Goal: Download file/media

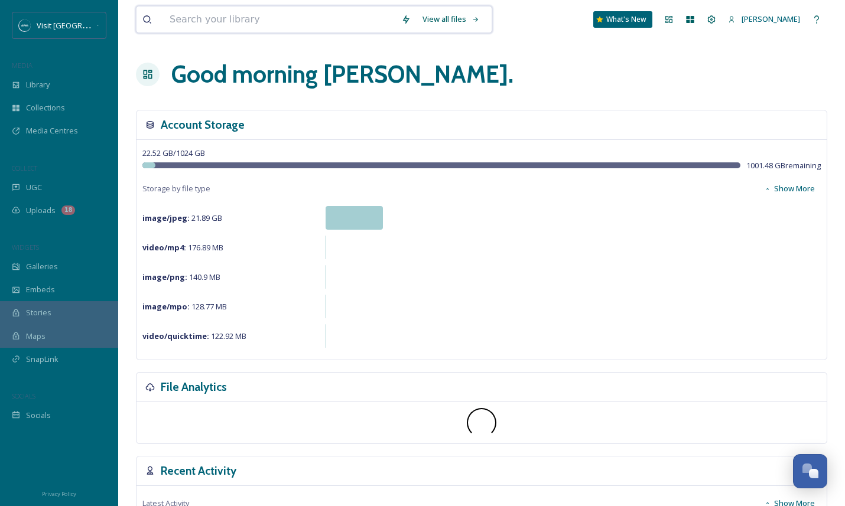
click at [189, 22] on input at bounding box center [280, 20] width 232 height 26
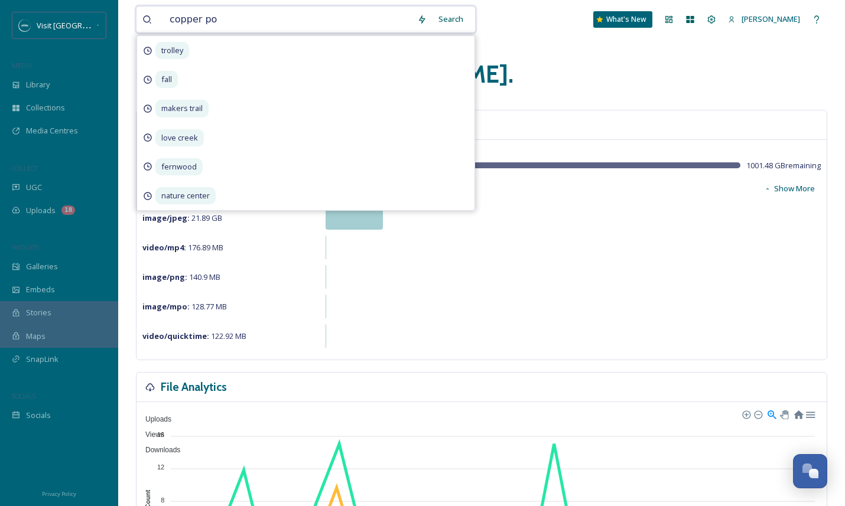
type input "copper pot"
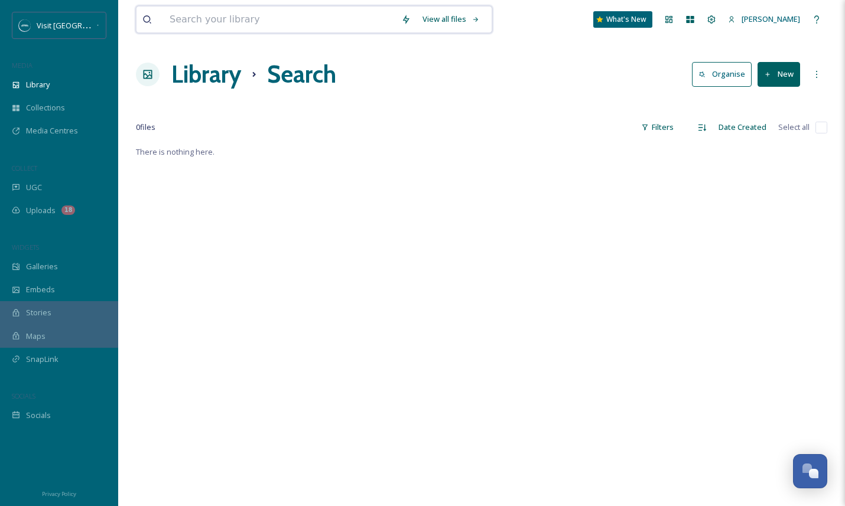
click at [302, 27] on input at bounding box center [280, 20] width 232 height 26
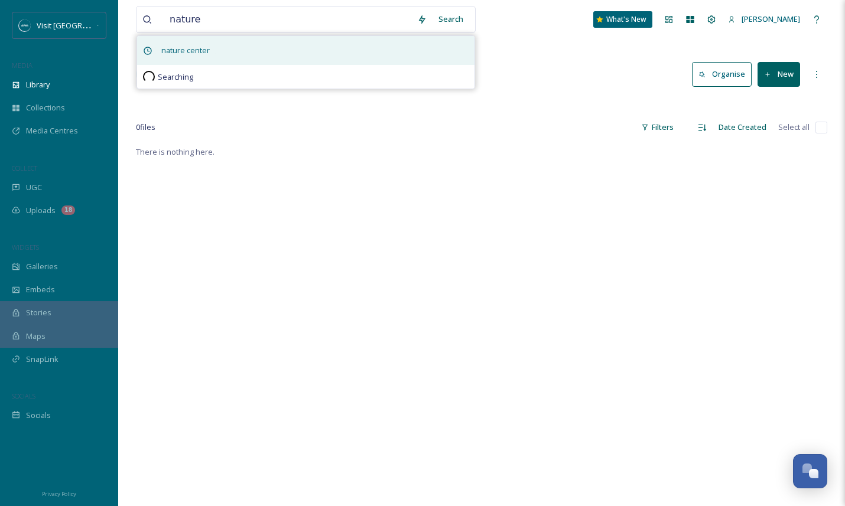
click at [300, 47] on div "nature center" at bounding box center [305, 50] width 337 height 29
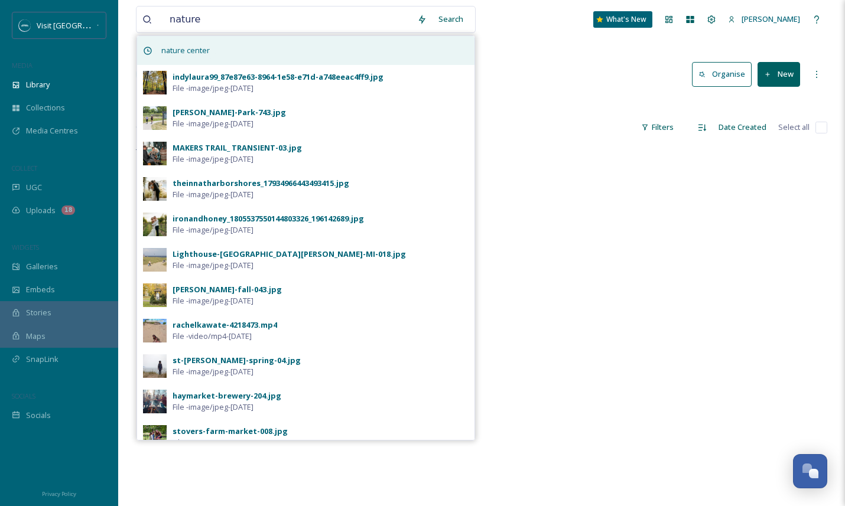
click at [298, 49] on div "nature center" at bounding box center [305, 50] width 337 height 29
click at [168, 55] on span "nature center" at bounding box center [185, 50] width 60 height 17
click at [177, 51] on span "nature center" at bounding box center [185, 50] width 60 height 17
click at [177, 50] on span "nature center" at bounding box center [185, 50] width 60 height 17
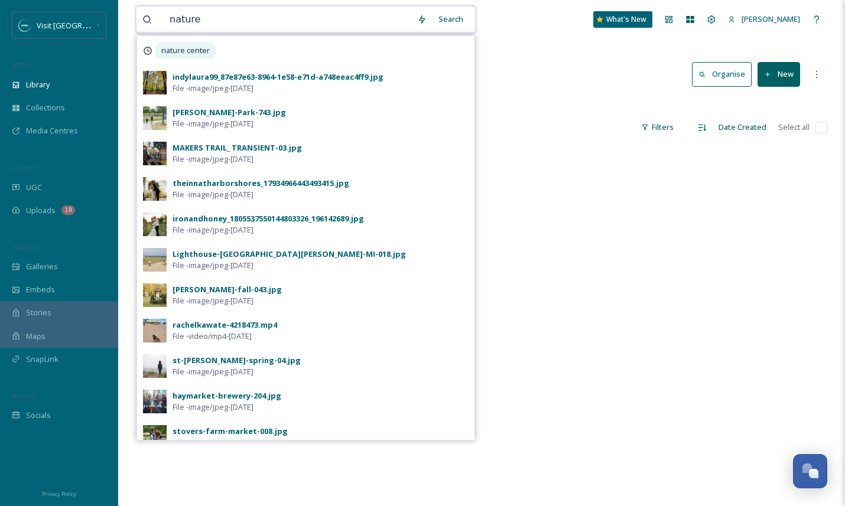
drag, startPoint x: 264, startPoint y: 12, endPoint x: 169, endPoint y: 9, distance: 95.2
click at [169, 9] on input "nature" at bounding box center [288, 20] width 248 height 26
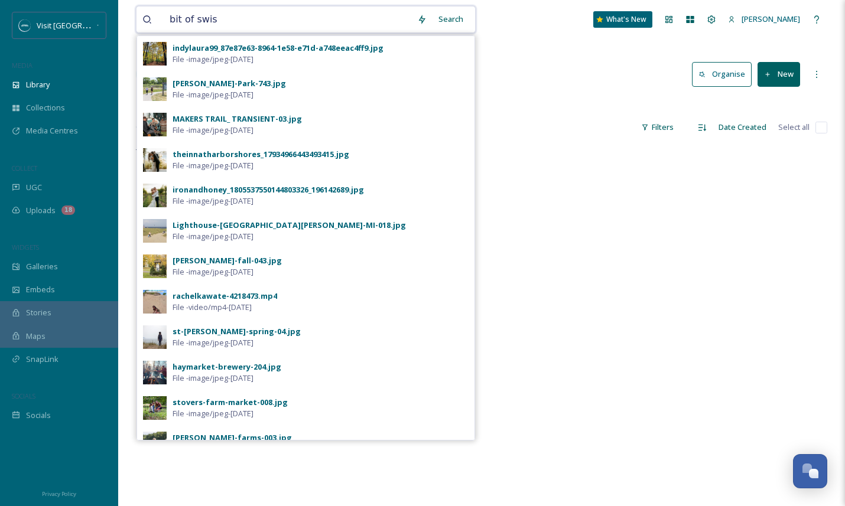
type input "bit of swiss"
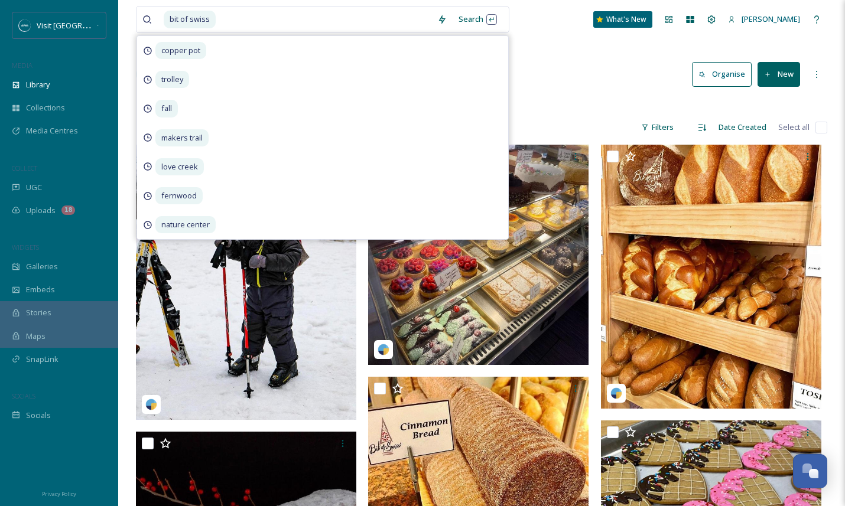
click at [560, 107] on div at bounding box center [481, 104] width 691 height 12
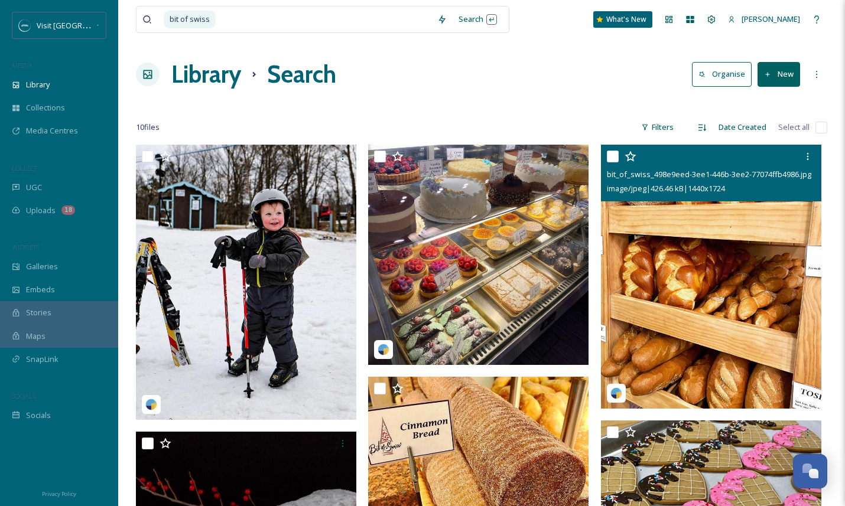
click at [676, 240] on img at bounding box center [711, 277] width 220 height 264
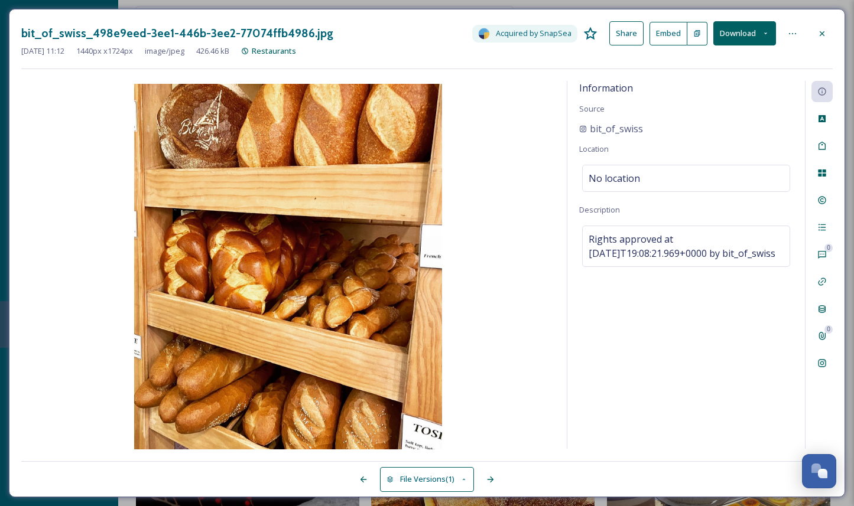
click at [750, 30] on button "Download" at bounding box center [744, 33] width 63 height 24
click at [717, 63] on span "Download Original (1440 x 1724)" at bounding box center [714, 60] width 112 height 11
click at [818, 37] on icon at bounding box center [821, 33] width 9 height 9
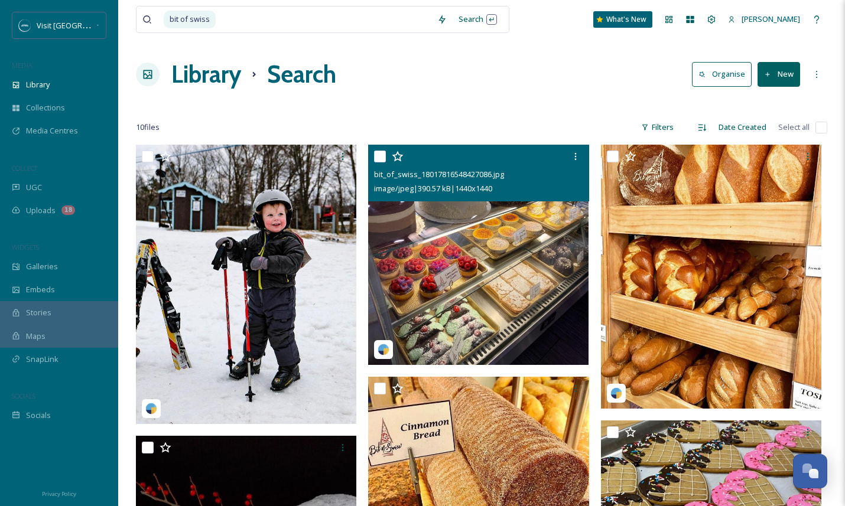
click at [472, 257] on img at bounding box center [478, 255] width 220 height 220
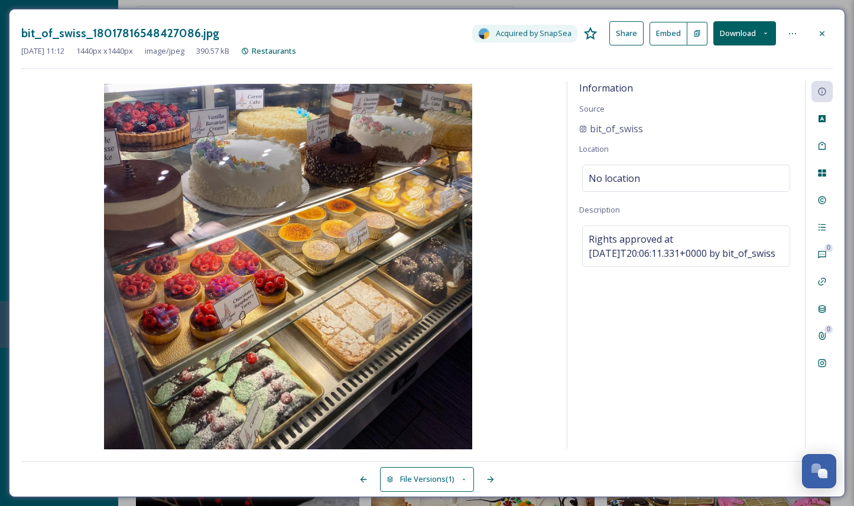
click at [751, 28] on button "Download" at bounding box center [744, 33] width 63 height 24
click at [743, 59] on span "Download Original (1440 x 1440)" at bounding box center [712, 60] width 112 height 11
click at [823, 33] on icon at bounding box center [821, 33] width 9 height 9
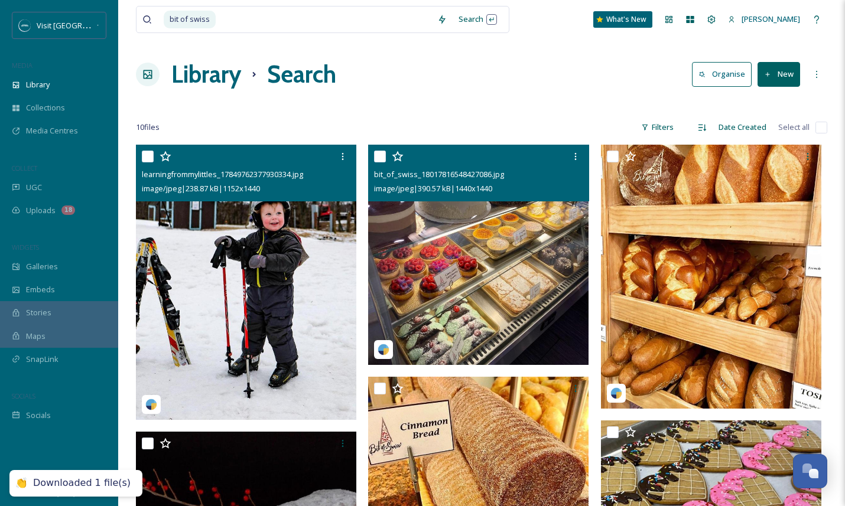
click at [269, 216] on img at bounding box center [246, 282] width 220 height 275
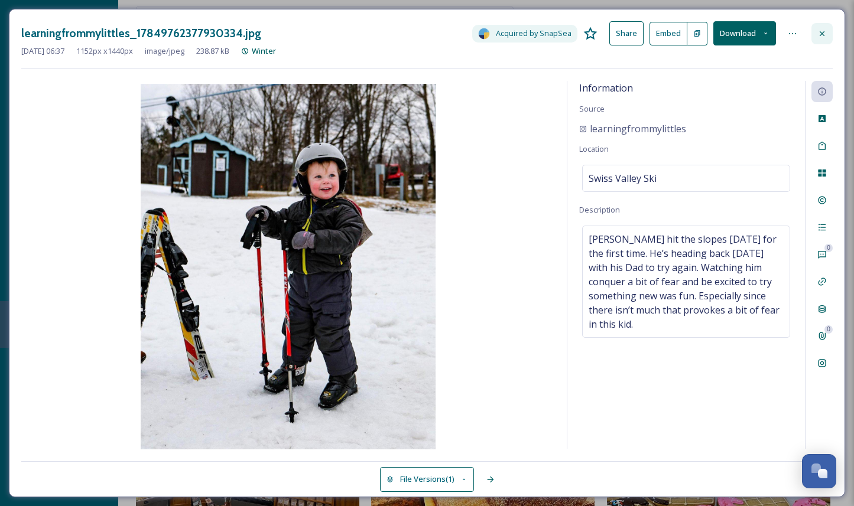
click at [826, 30] on icon at bounding box center [821, 33] width 9 height 9
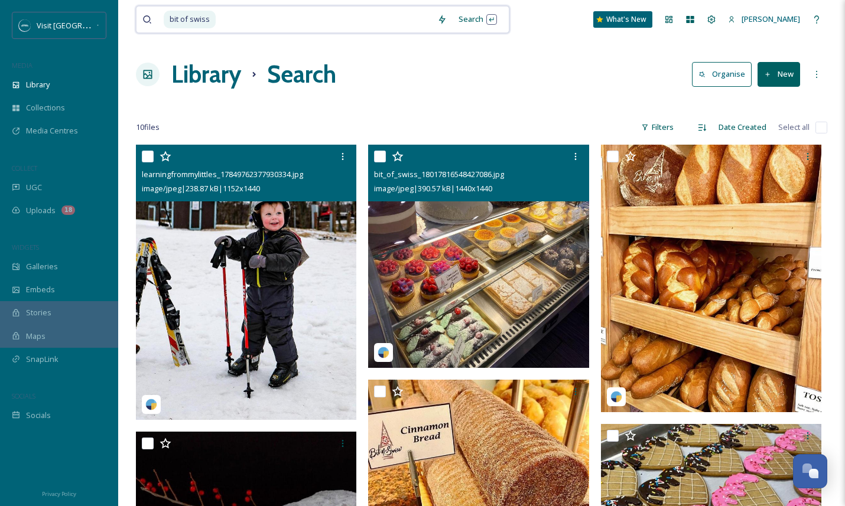
click at [280, 30] on input at bounding box center [324, 20] width 215 height 26
type input "b"
type input "c"
type input "r"
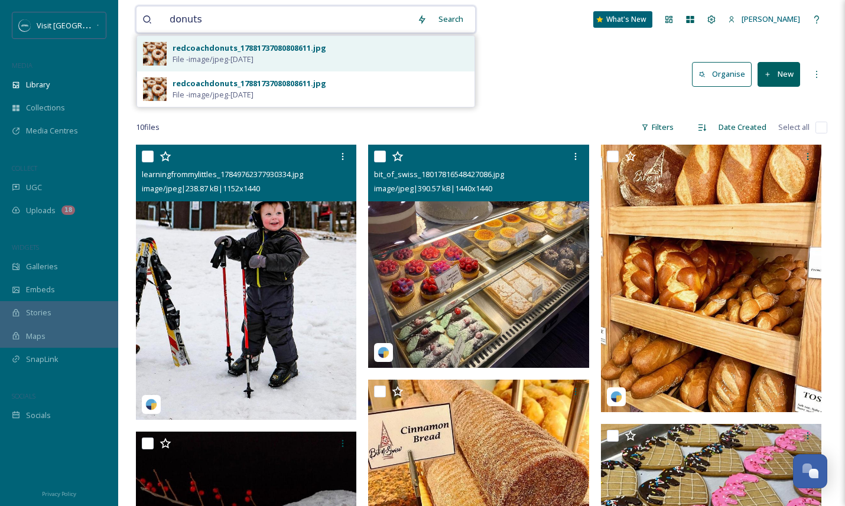
type input "donuts"
click at [251, 51] on div "redcoachdonuts_17881737080808611.jpg" at bounding box center [250, 48] width 154 height 11
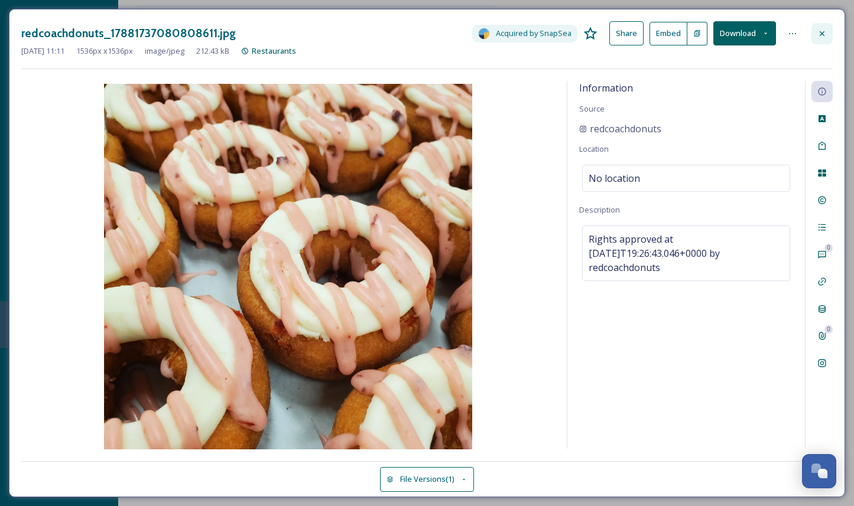
click at [820, 33] on icon at bounding box center [821, 33] width 9 height 9
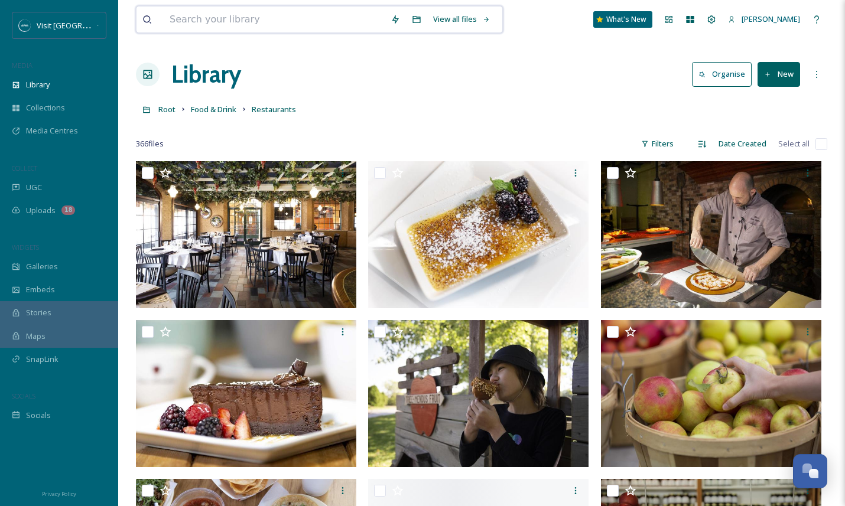
click at [303, 20] on input at bounding box center [274, 20] width 221 height 26
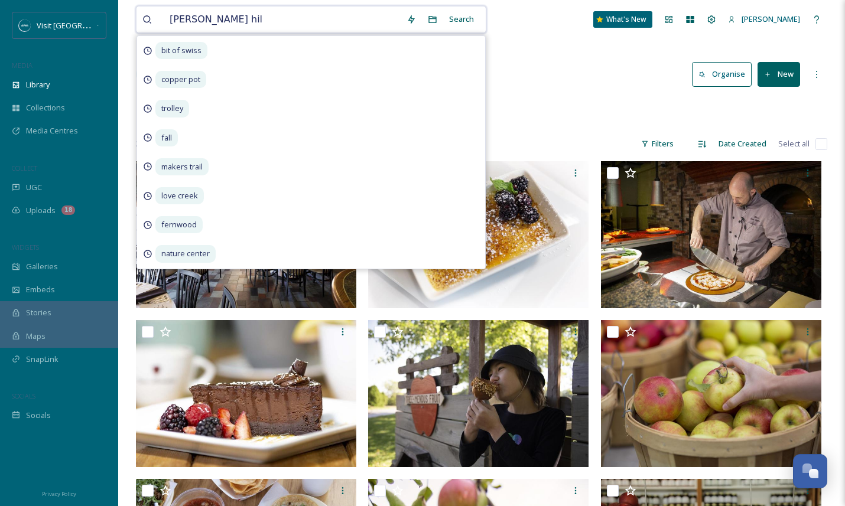
type input "[PERSON_NAME] [PERSON_NAME]"
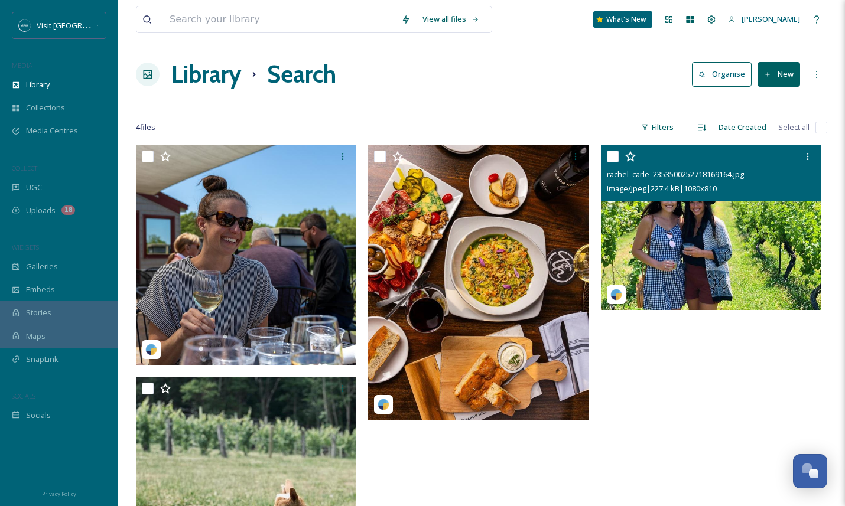
click at [704, 231] on img at bounding box center [711, 227] width 220 height 165
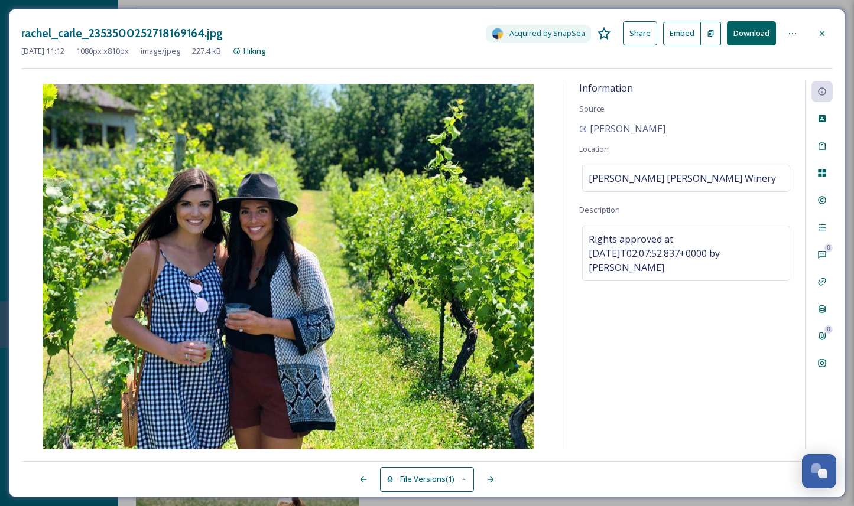
click at [753, 38] on button "Download" at bounding box center [751, 33] width 49 height 24
click at [817, 31] on icon at bounding box center [821, 33] width 9 height 9
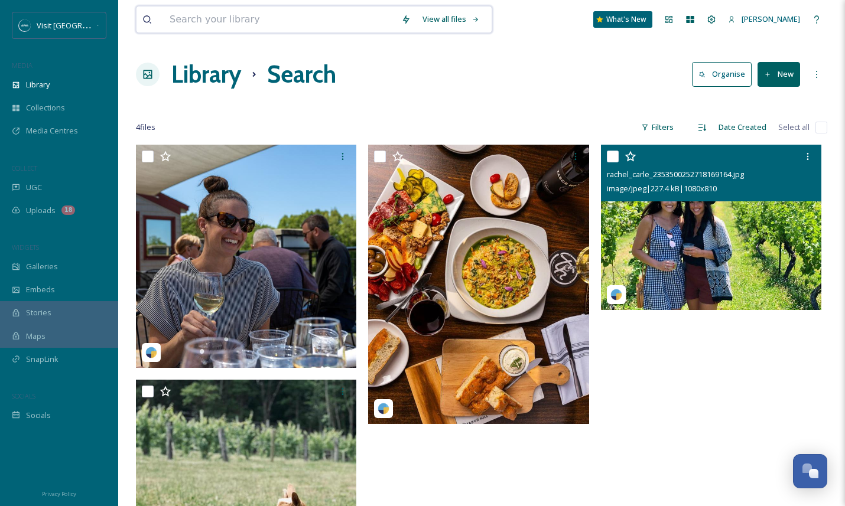
click at [240, 16] on input at bounding box center [280, 20] width 232 height 26
type input "[GEOGRAPHIC_DATA]"
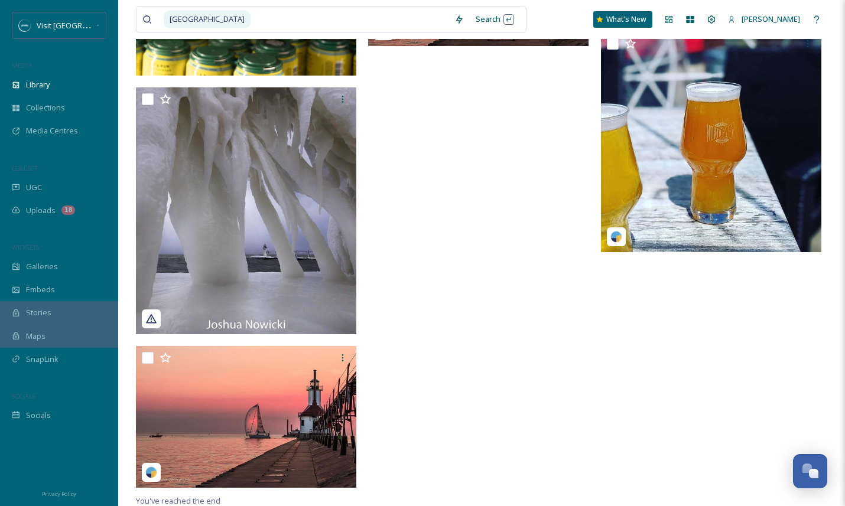
scroll to position [1061, 0]
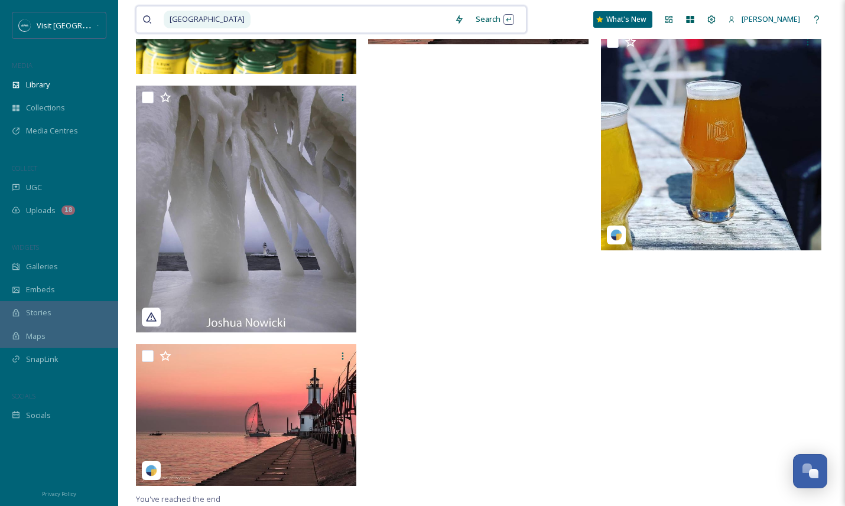
click at [252, 24] on input at bounding box center [350, 20] width 197 height 26
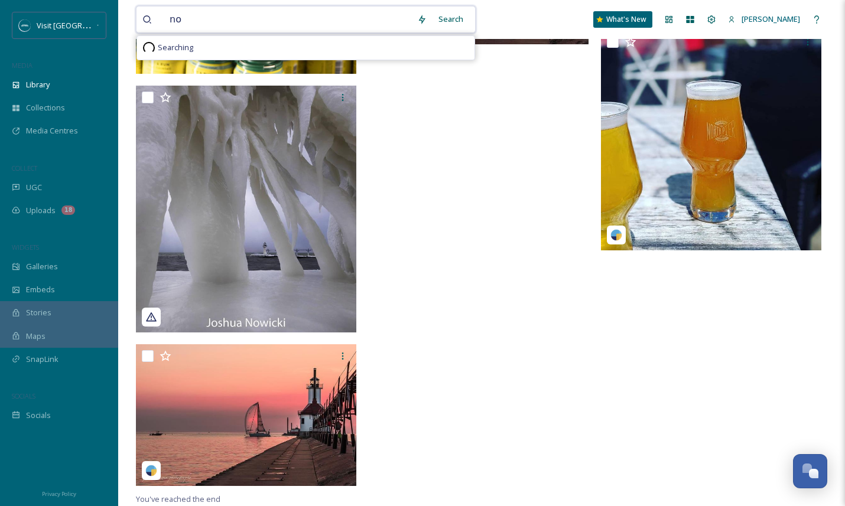
type input "n"
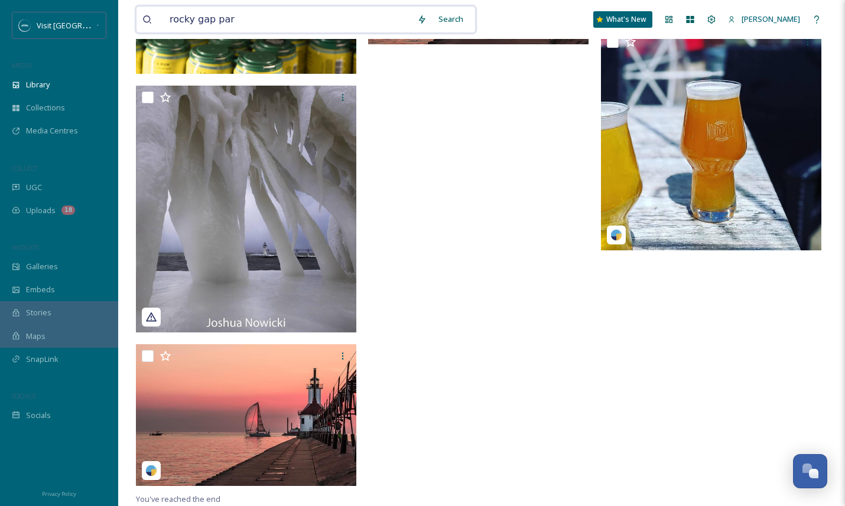
type input "[GEOGRAPHIC_DATA]"
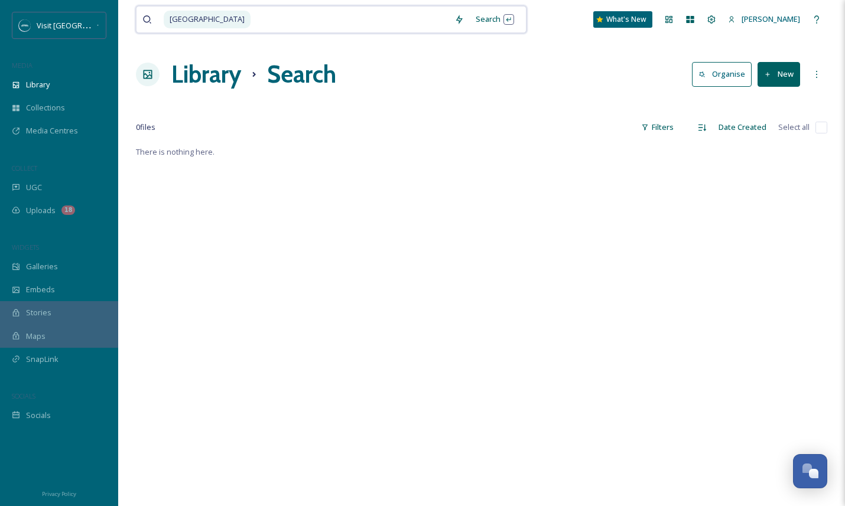
click at [217, 20] on div "[GEOGRAPHIC_DATA]" at bounding box center [306, 20] width 285 height 26
type input "r"
type input "beach"
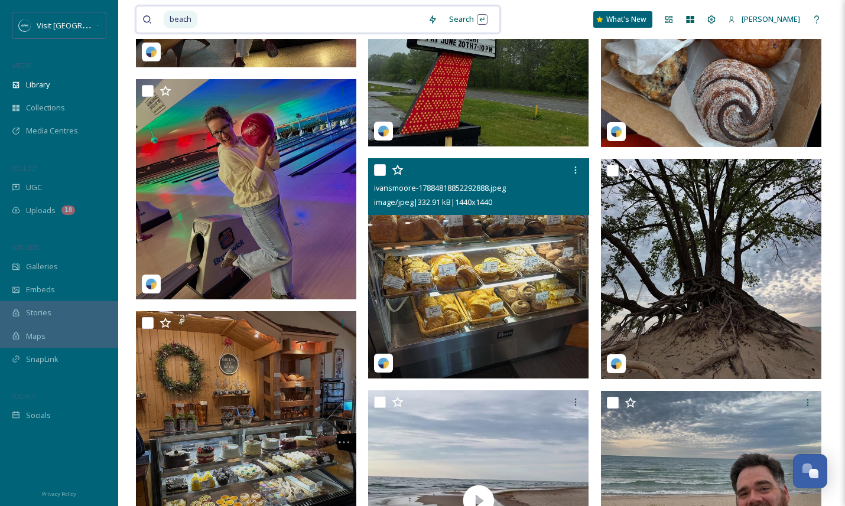
scroll to position [1838, 0]
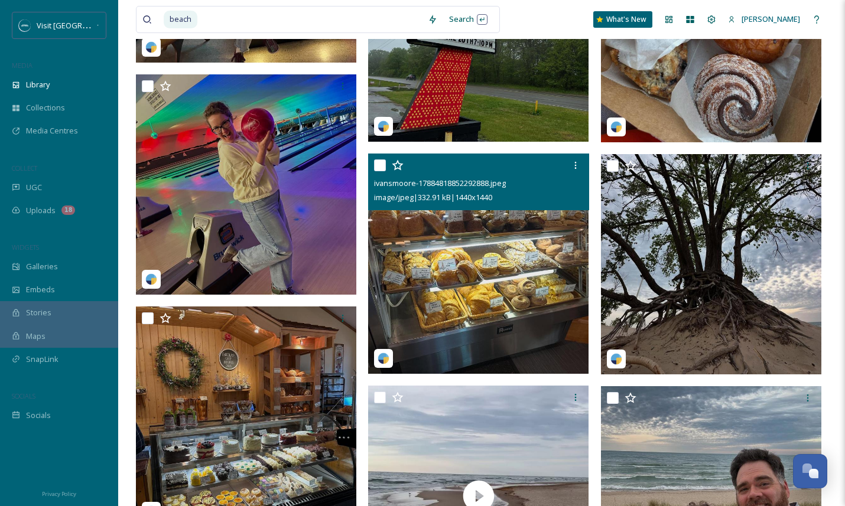
click at [508, 321] on img at bounding box center [478, 264] width 220 height 220
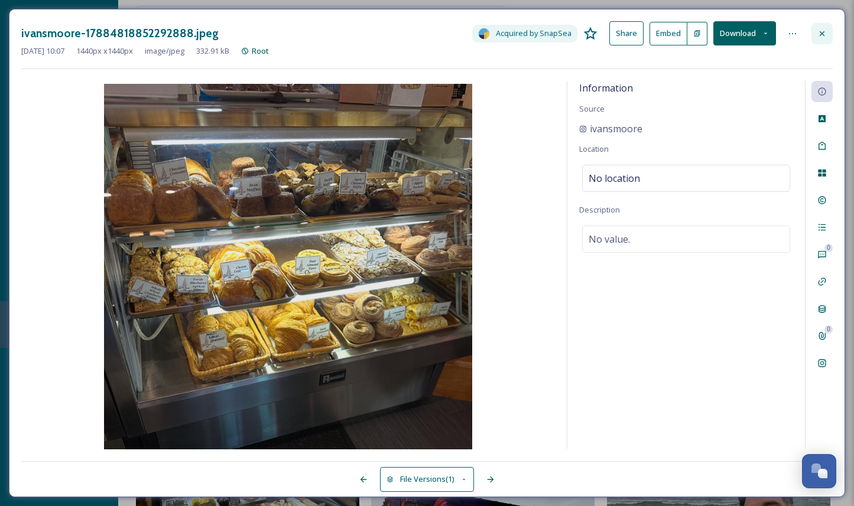
click at [826, 30] on icon at bounding box center [821, 33] width 9 height 9
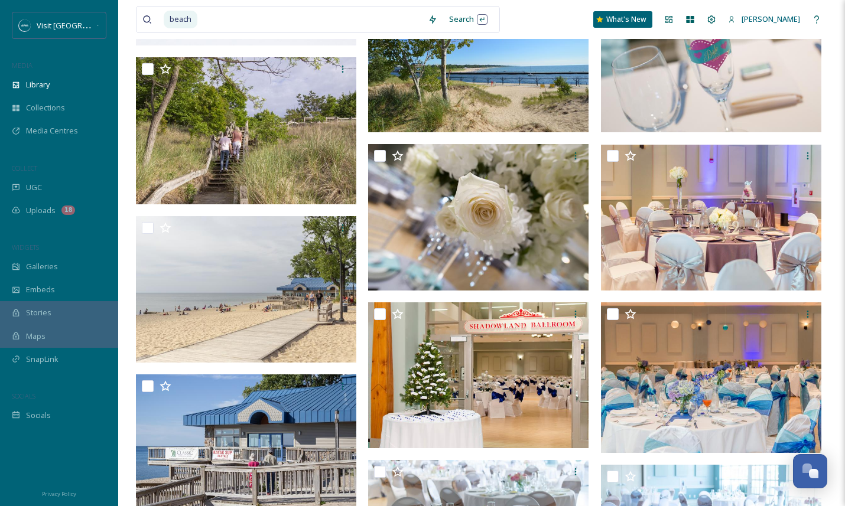
scroll to position [5093, 0]
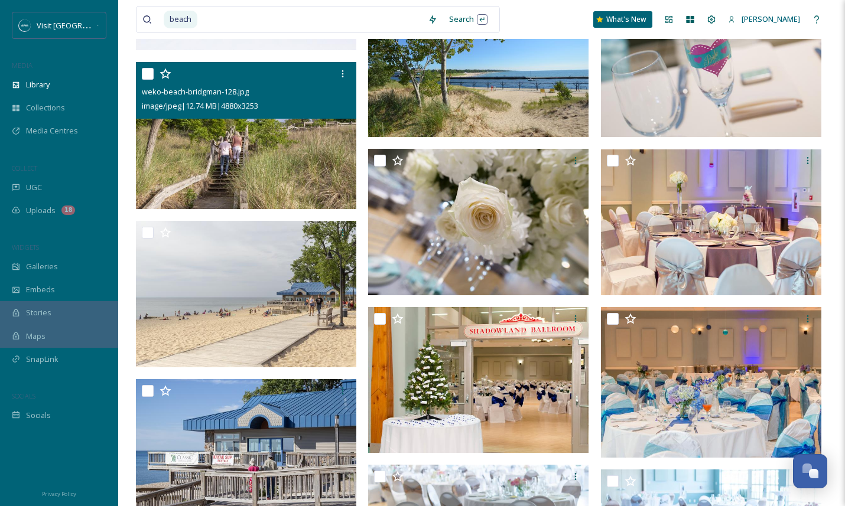
click at [274, 136] on img at bounding box center [246, 135] width 220 height 147
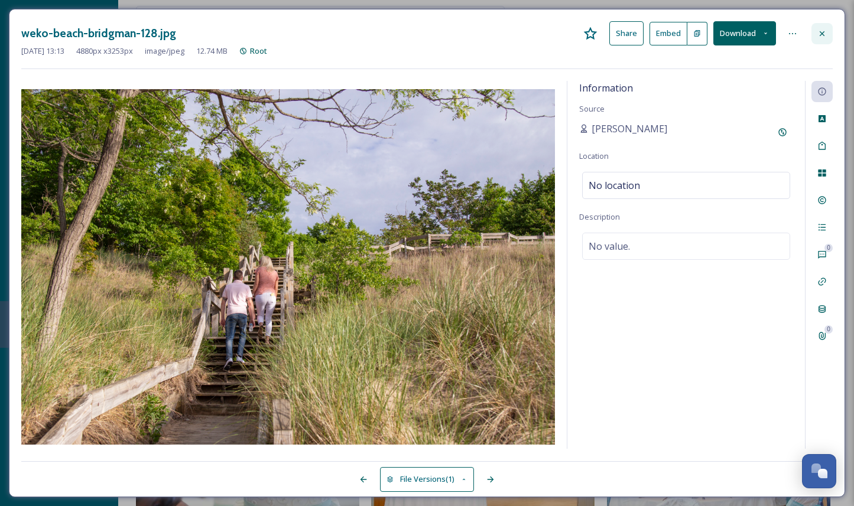
click at [820, 31] on icon at bounding box center [821, 33] width 9 height 9
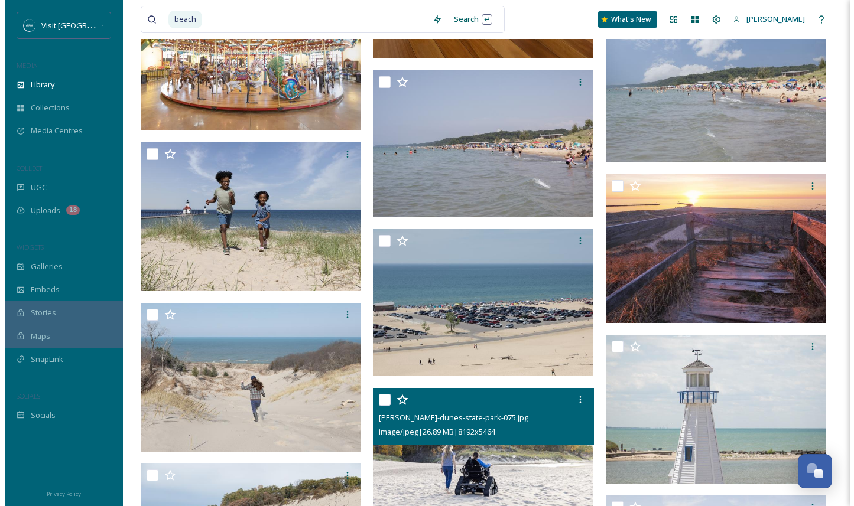
scroll to position [6865, 0]
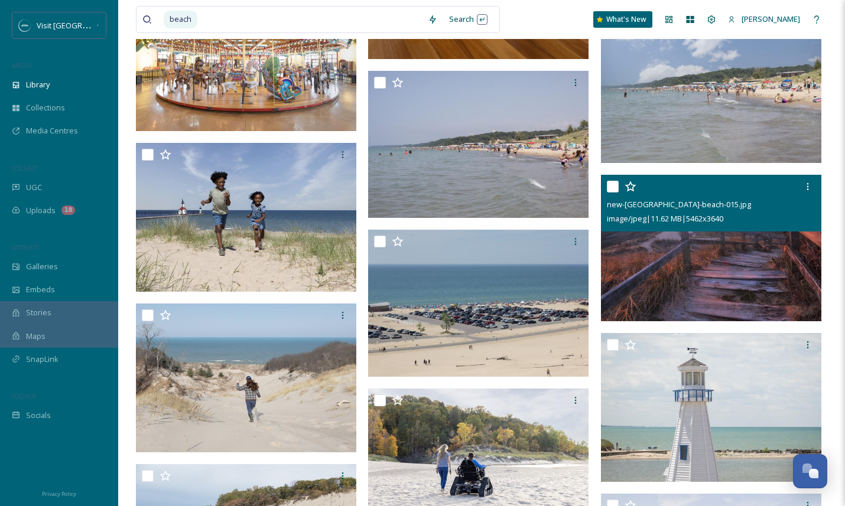
click at [735, 262] on img at bounding box center [711, 248] width 220 height 147
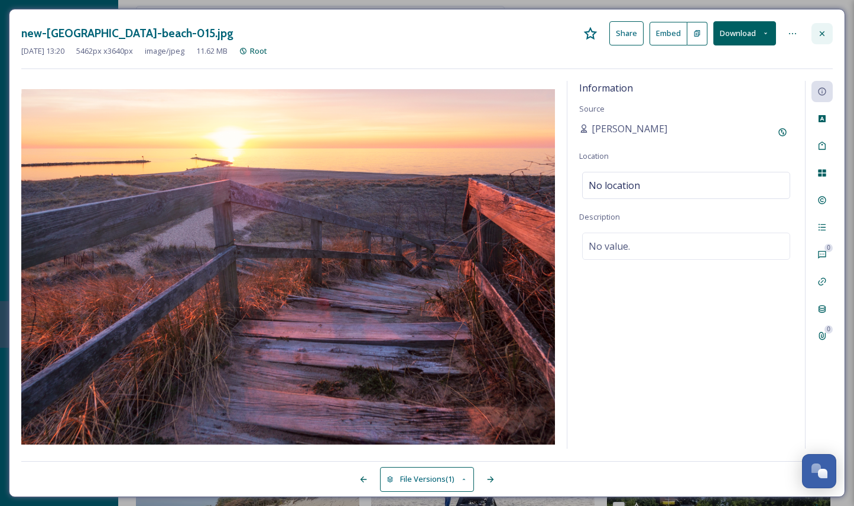
click at [822, 35] on icon at bounding box center [821, 33] width 9 height 9
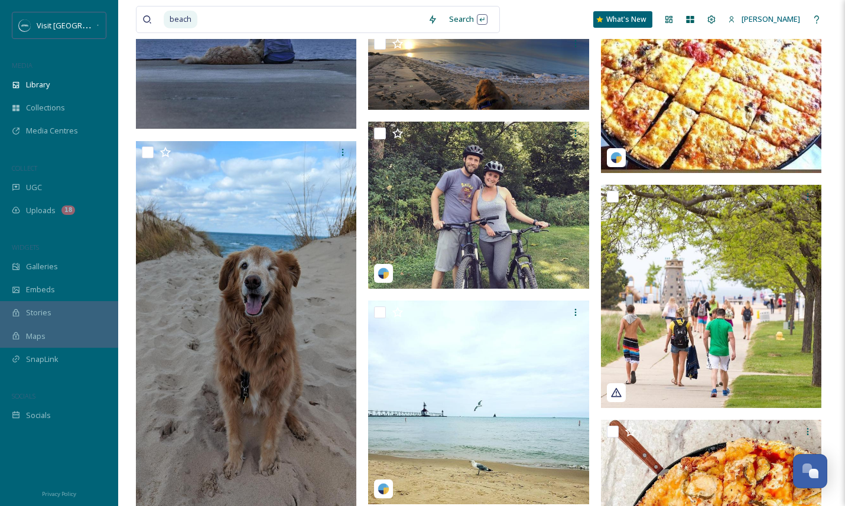
scroll to position [11498, 0]
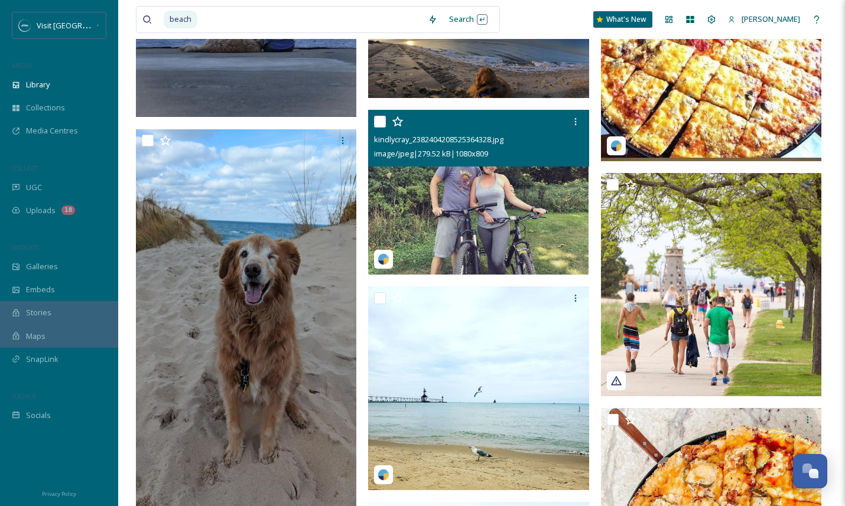
click at [567, 237] on img at bounding box center [478, 192] width 220 height 165
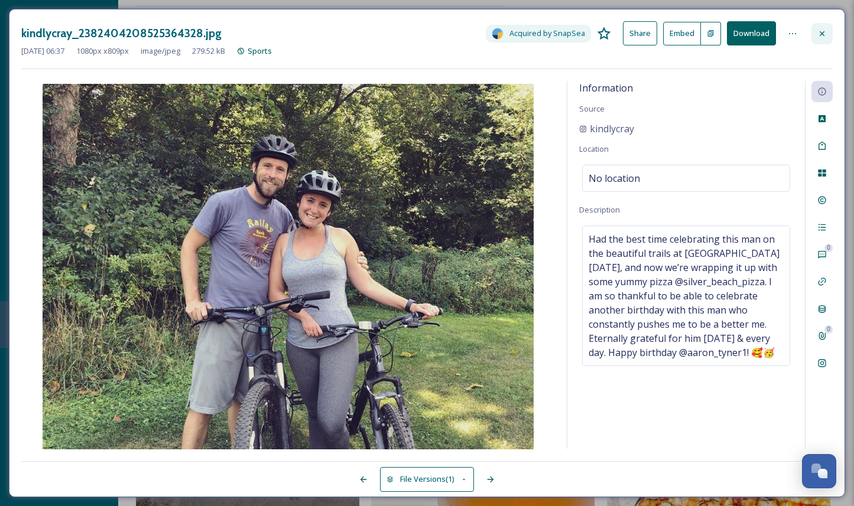
click at [825, 34] on icon at bounding box center [821, 33] width 9 height 9
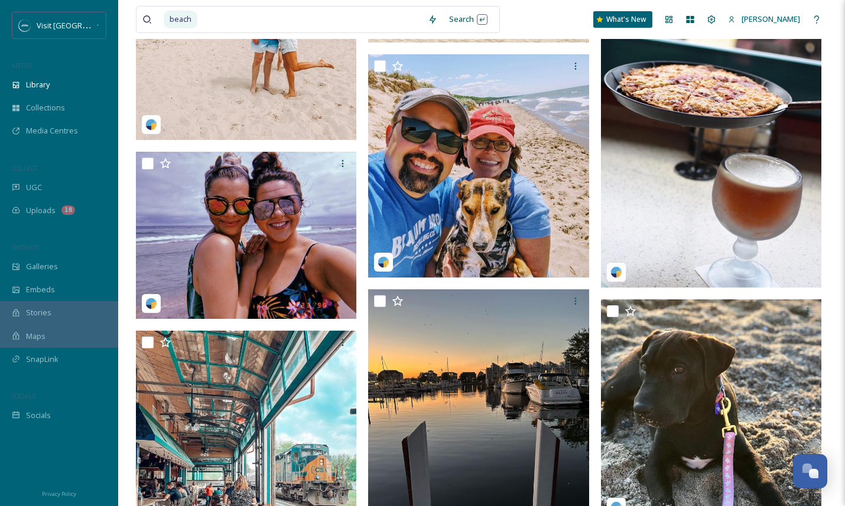
scroll to position [18086, 0]
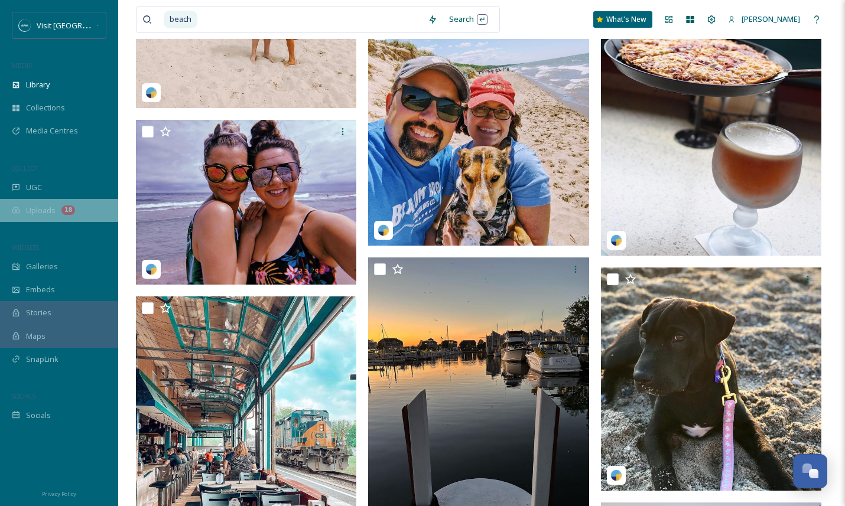
click at [67, 213] on div "18" at bounding box center [68, 210] width 14 height 9
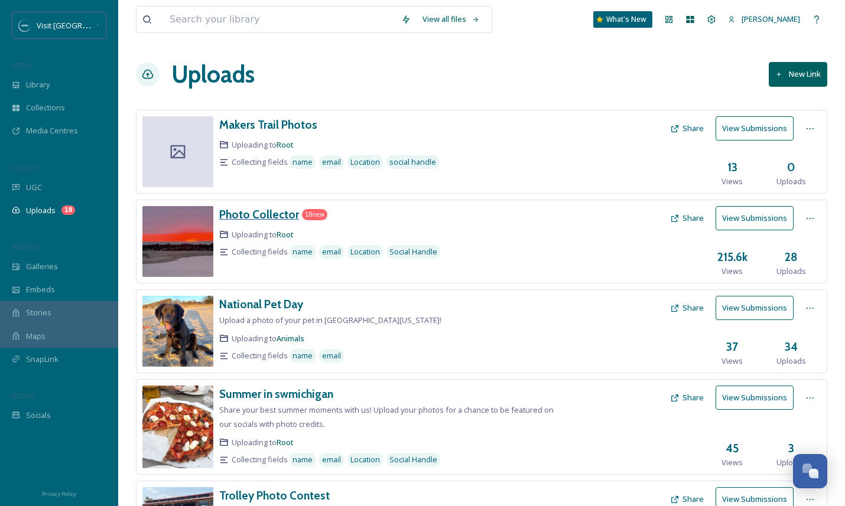
click at [265, 215] on h3 "Photo Collector" at bounding box center [259, 214] width 80 height 14
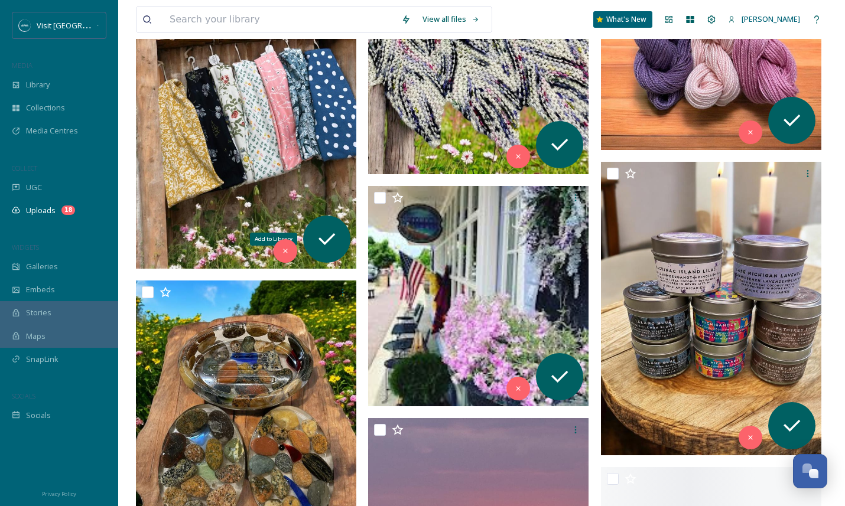
scroll to position [1325, 0]
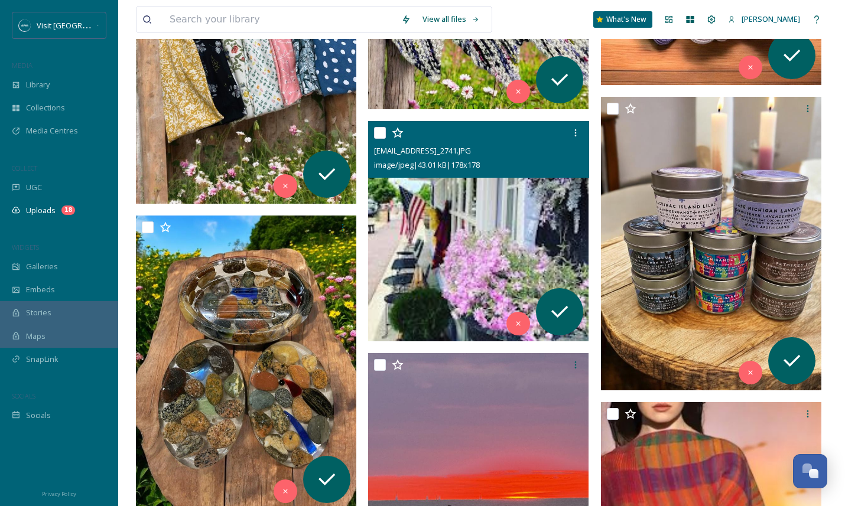
click at [474, 212] on img at bounding box center [478, 231] width 220 height 220
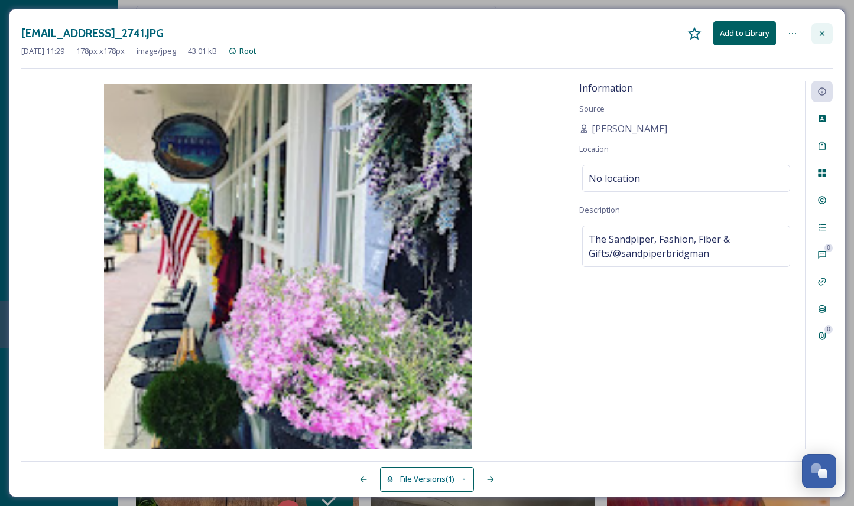
click at [821, 38] on div at bounding box center [821, 33] width 21 height 21
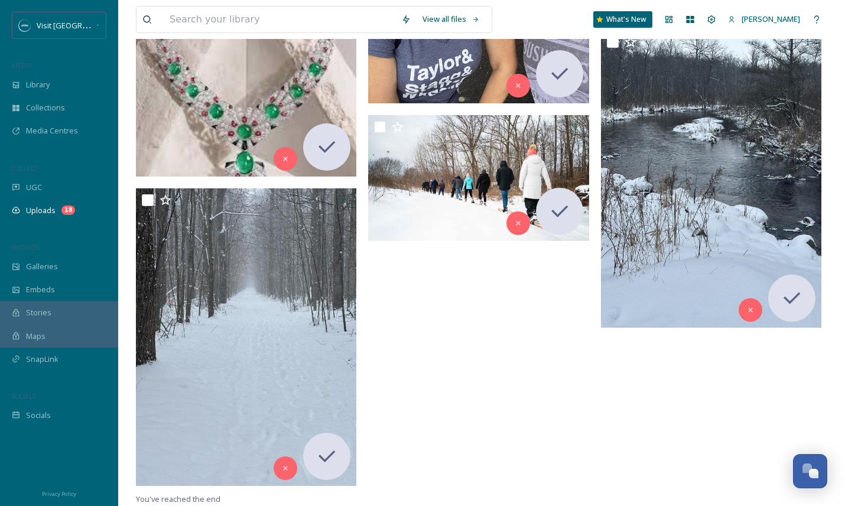
scroll to position [2194, 0]
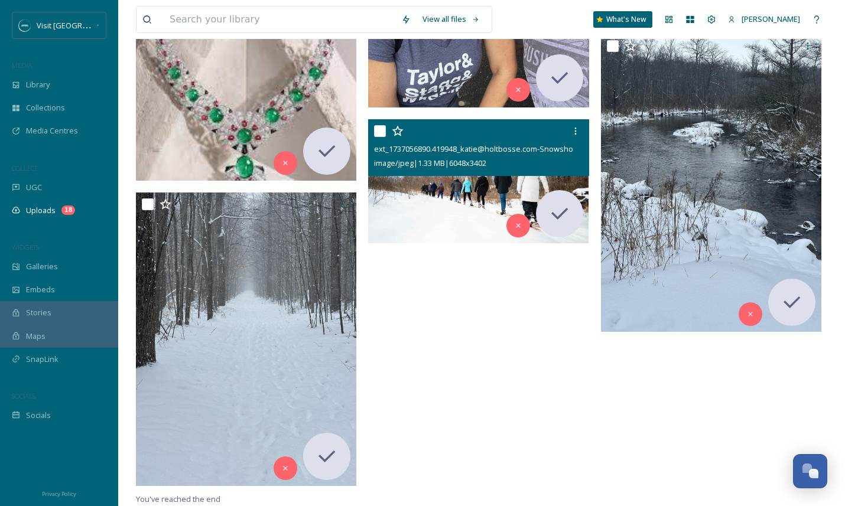
click at [531, 177] on img at bounding box center [478, 181] width 220 height 124
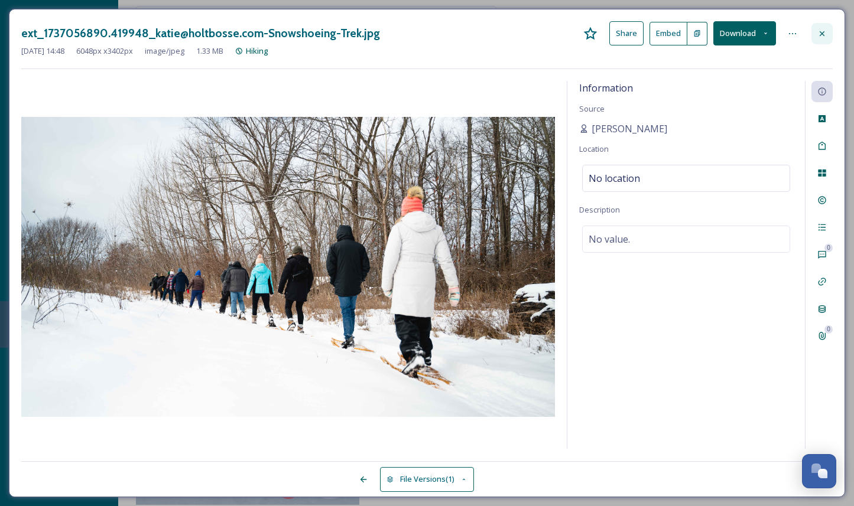
click at [823, 31] on icon at bounding box center [821, 33] width 9 height 9
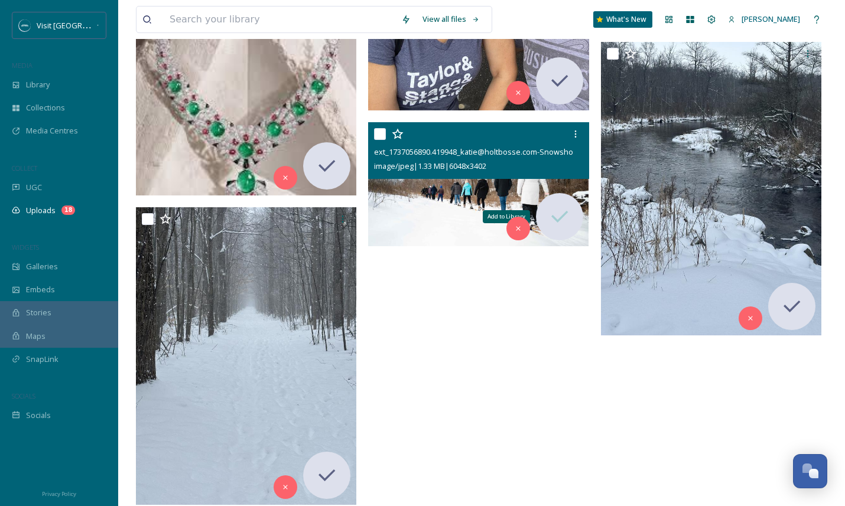
click at [556, 216] on icon at bounding box center [560, 217] width 24 height 24
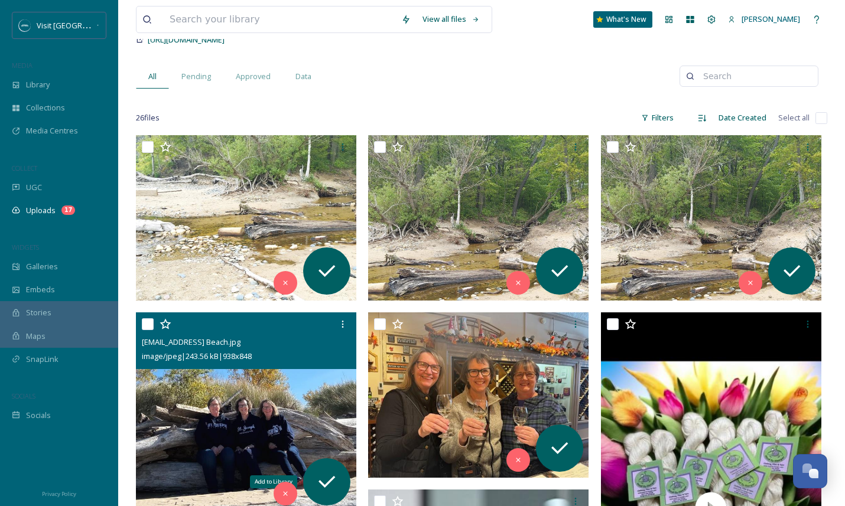
scroll to position [1, 0]
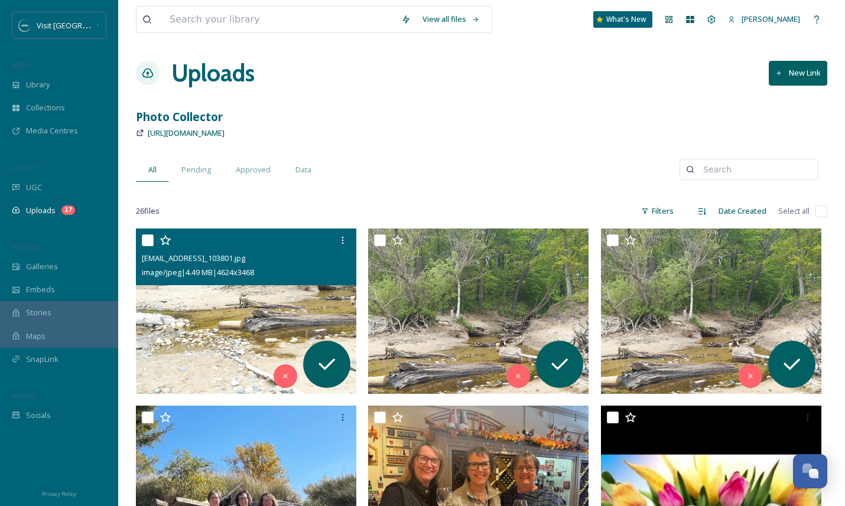
click at [306, 295] on img at bounding box center [246, 311] width 220 height 165
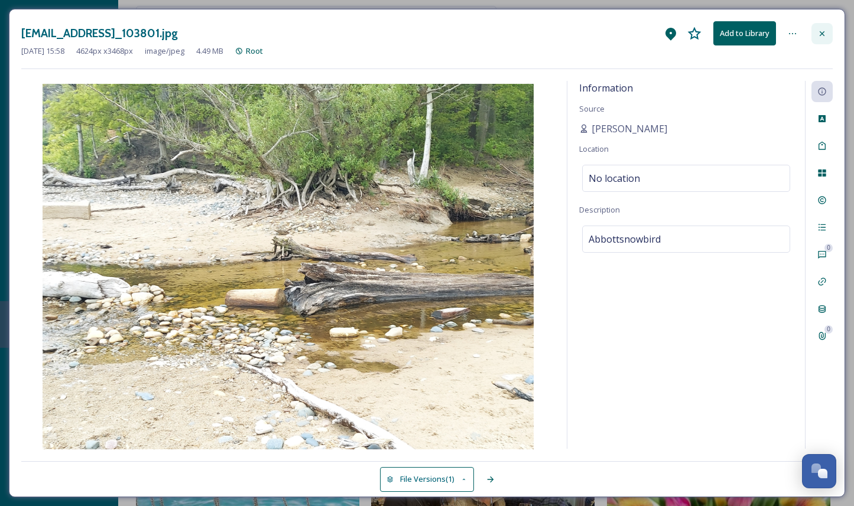
click at [825, 32] on icon at bounding box center [821, 33] width 9 height 9
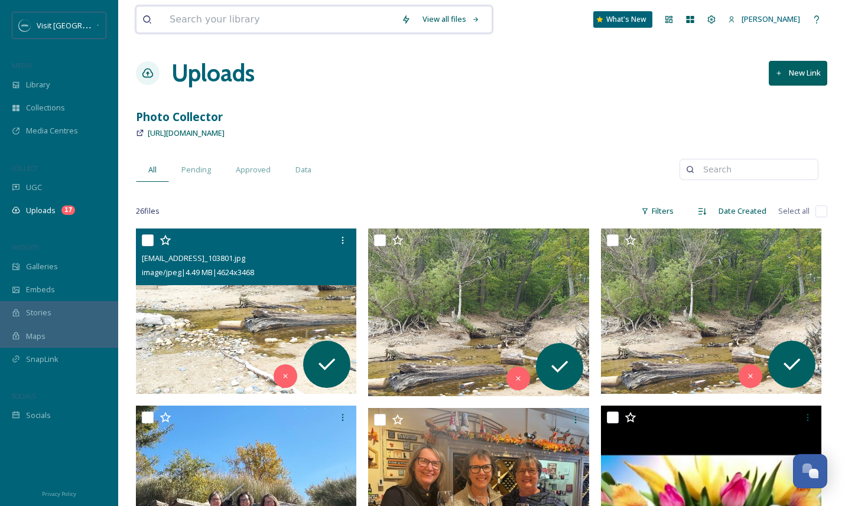
click at [272, 19] on input at bounding box center [280, 20] width 232 height 26
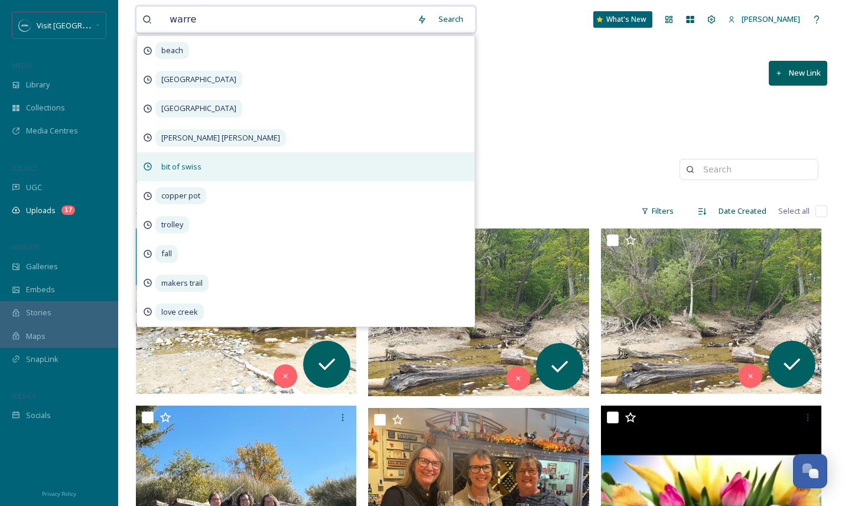
type input "[PERSON_NAME]"
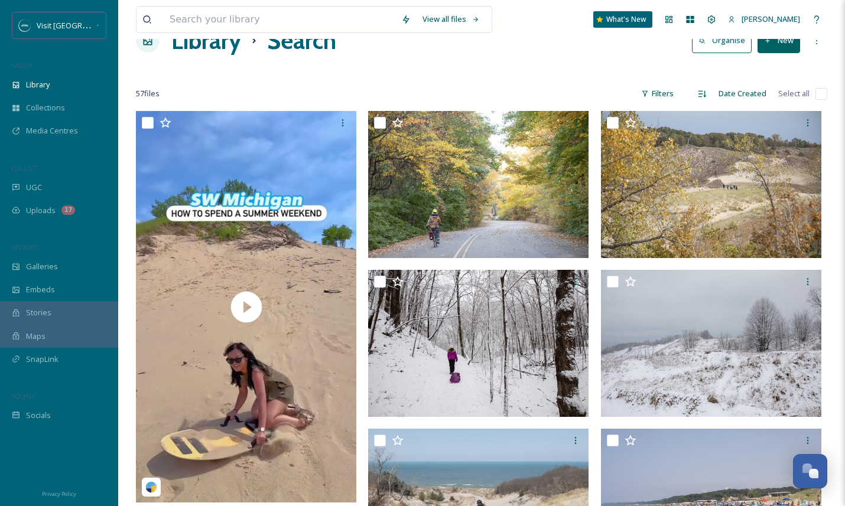
scroll to position [41, 0]
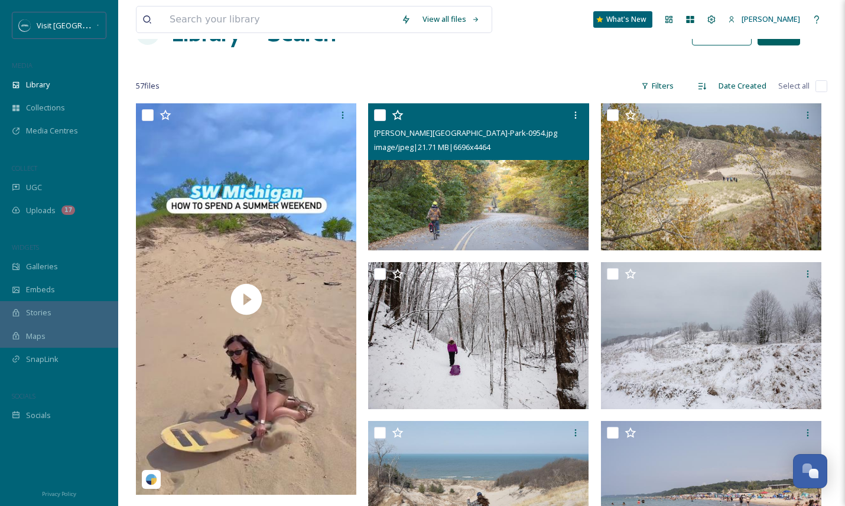
click at [434, 206] on img at bounding box center [478, 176] width 220 height 147
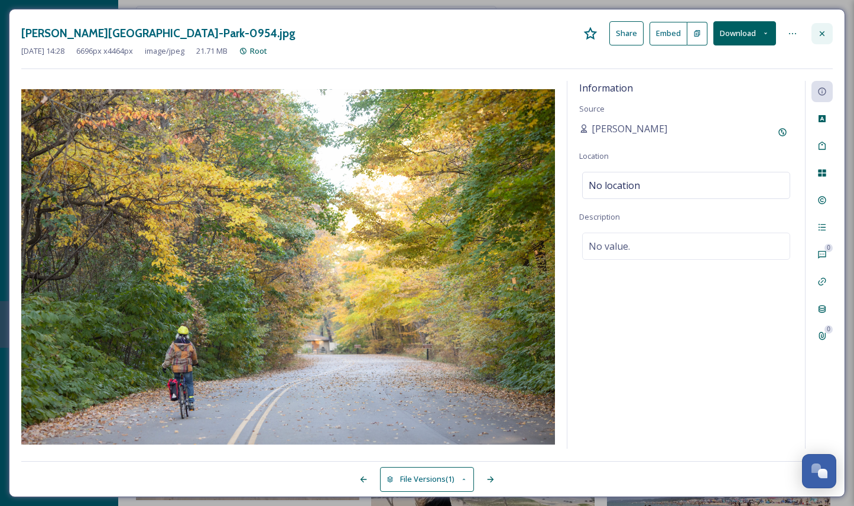
click at [823, 31] on icon at bounding box center [821, 33] width 9 height 9
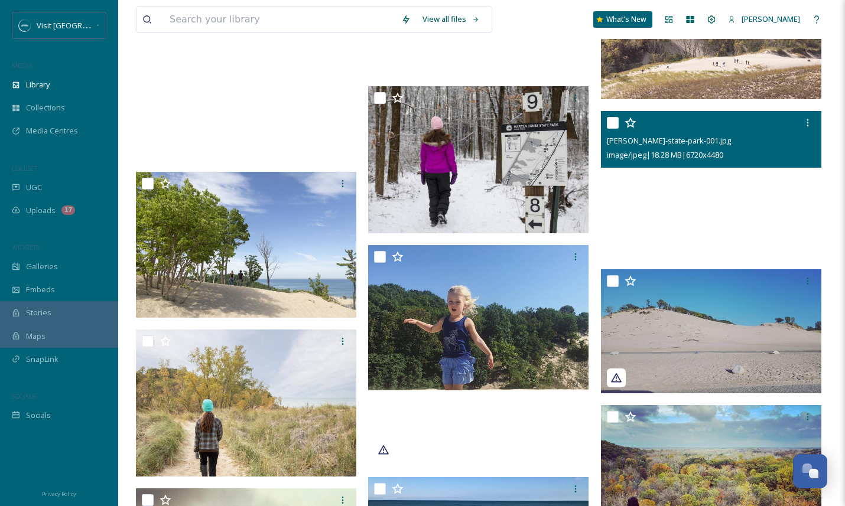
scroll to position [2446, 0]
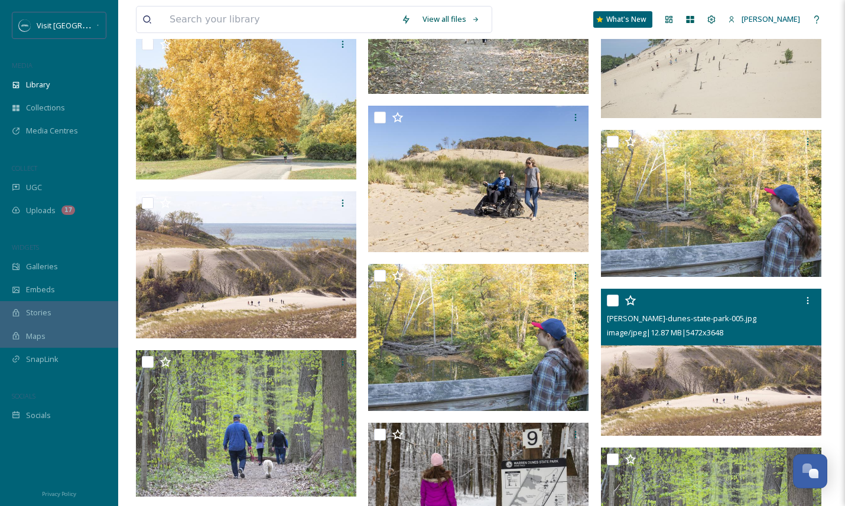
click at [687, 342] on div "[PERSON_NAME]-dunes-state-park-005.jpg image/jpeg | 12.87 MB | 5472 x 3648" at bounding box center [711, 317] width 220 height 57
click at [688, 356] on img at bounding box center [711, 362] width 220 height 147
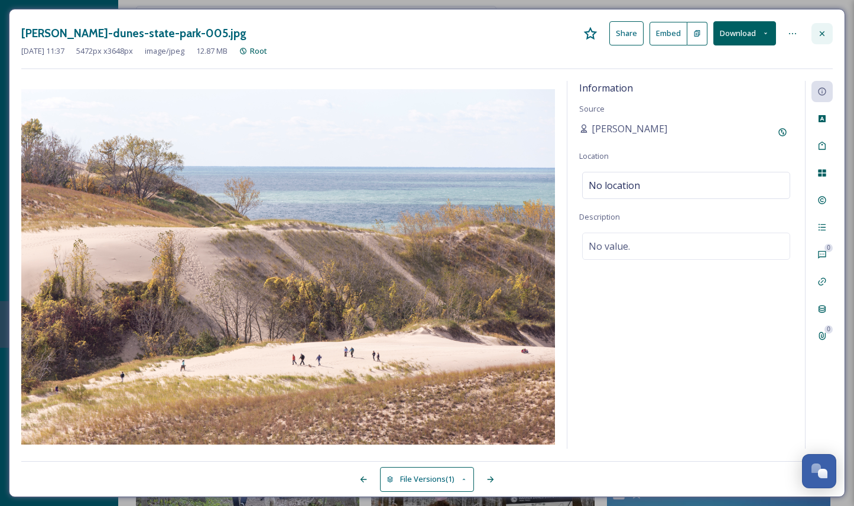
click at [826, 34] on icon at bounding box center [821, 33] width 9 height 9
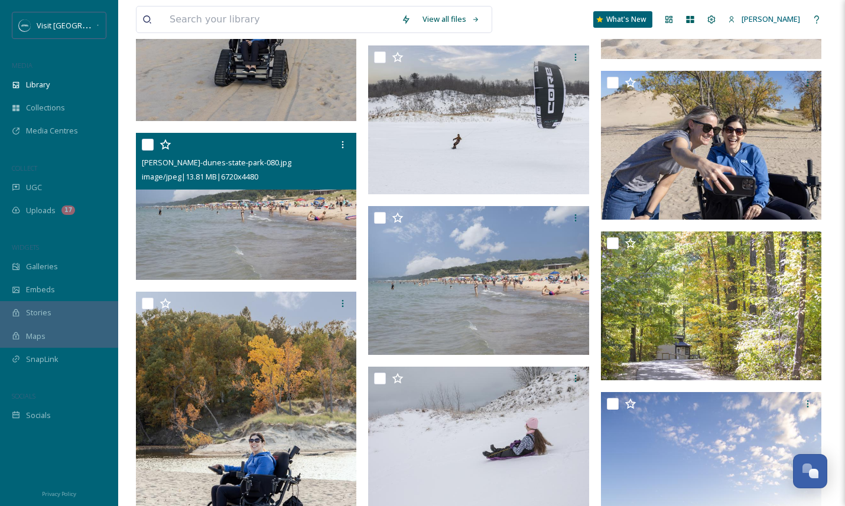
scroll to position [1360, 0]
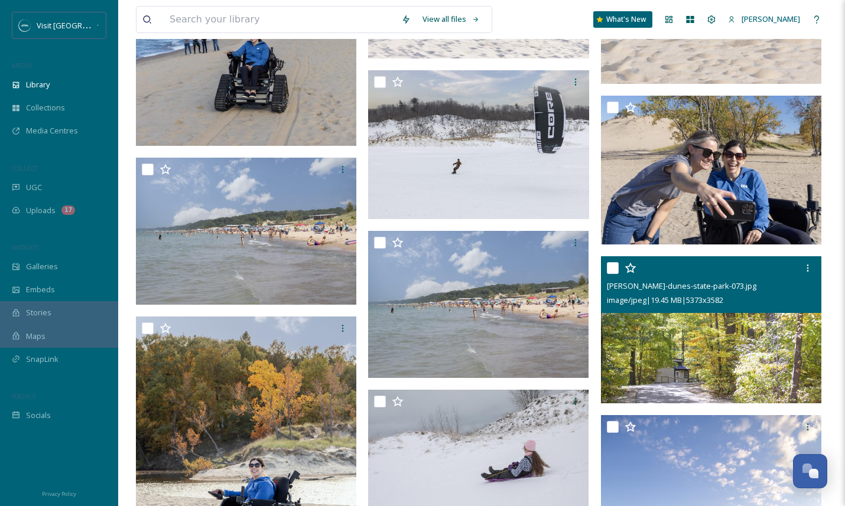
click at [693, 366] on img at bounding box center [711, 329] width 220 height 147
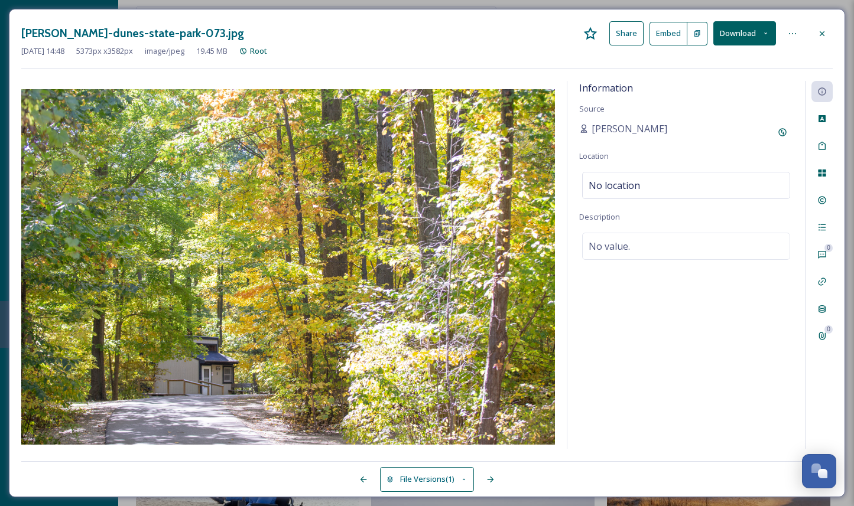
click at [761, 34] on button "Download" at bounding box center [744, 33] width 63 height 24
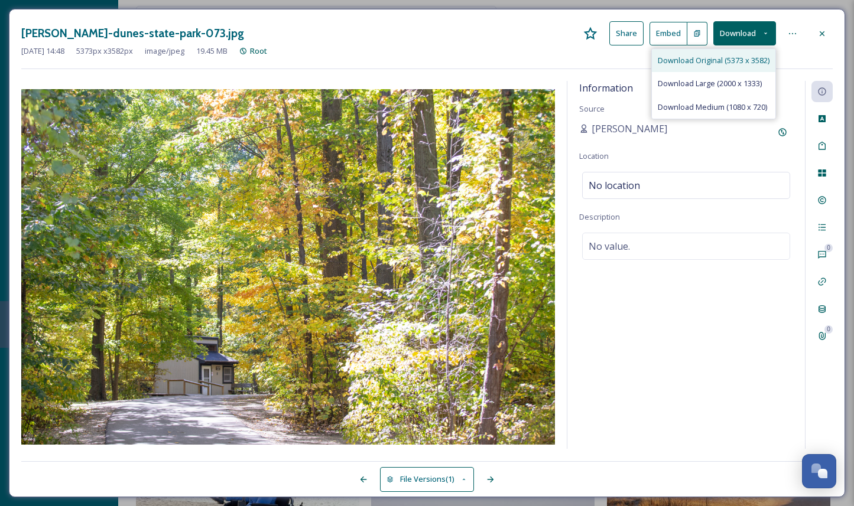
click at [745, 58] on span "Download Original (5373 x 3582)" at bounding box center [714, 60] width 112 height 11
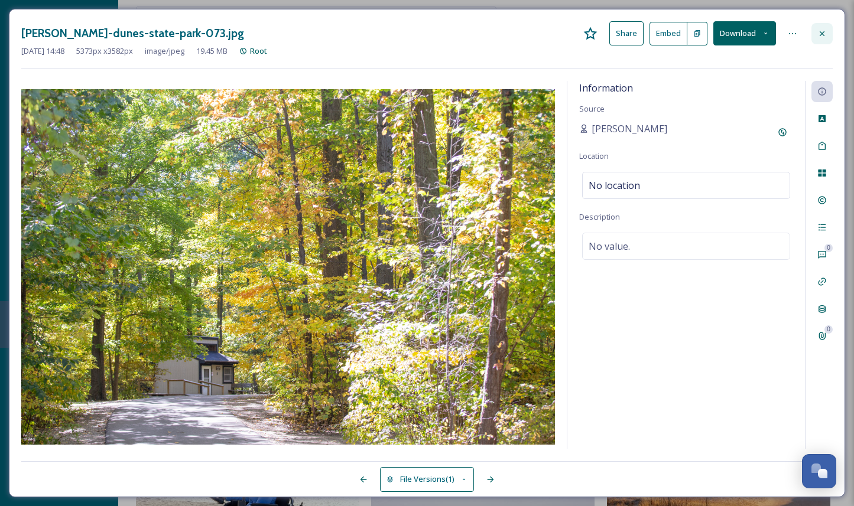
click at [818, 34] on icon at bounding box center [821, 33] width 9 height 9
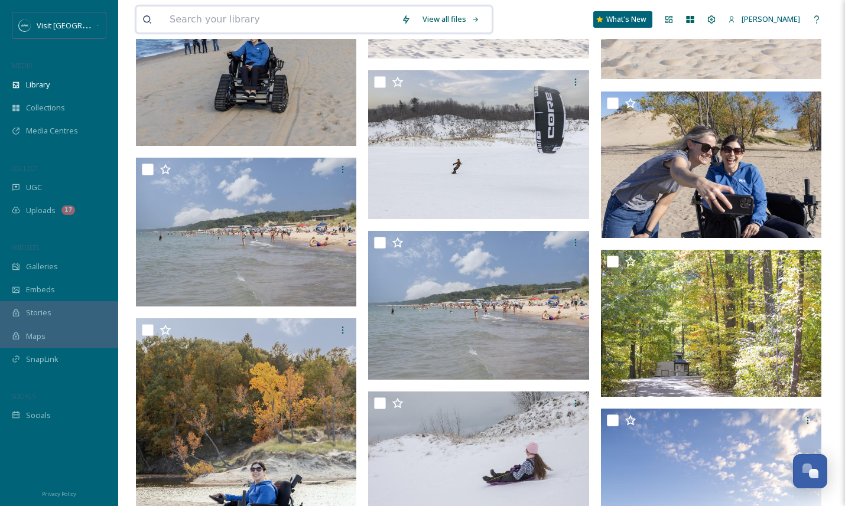
click at [328, 20] on input at bounding box center [280, 20] width 232 height 26
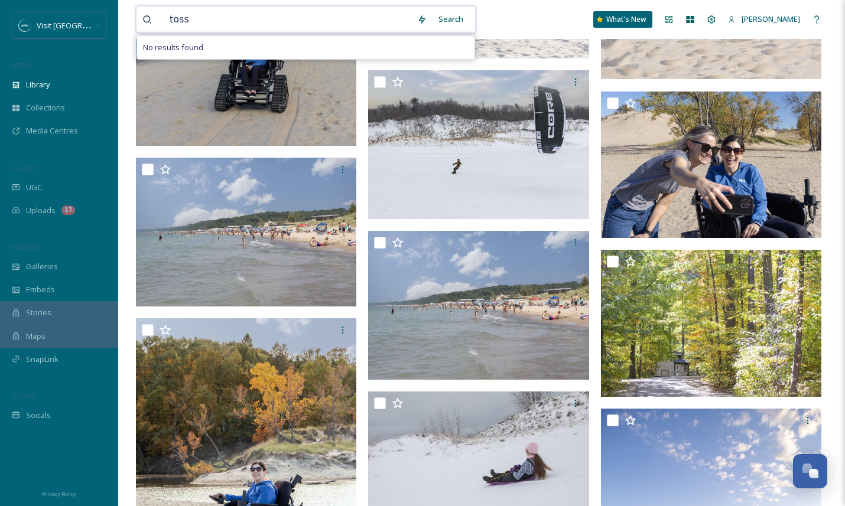
type input "tos"
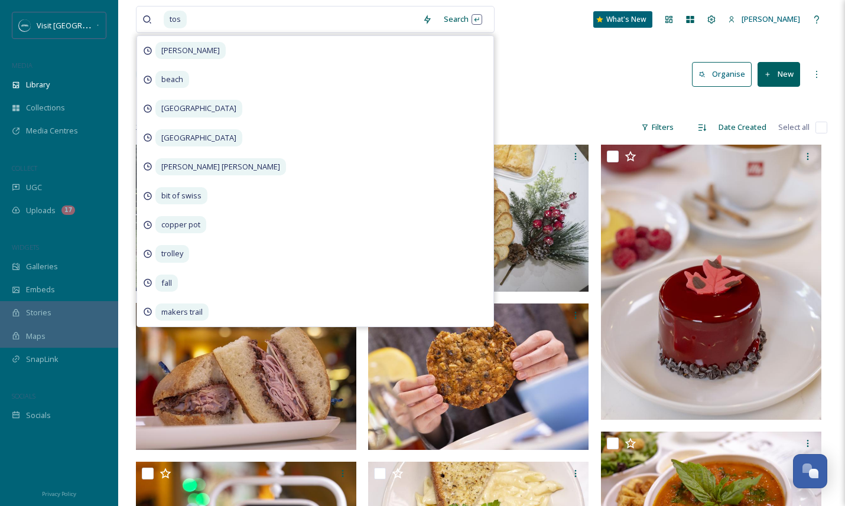
click at [523, 71] on div "Library Search Organise New" at bounding box center [481, 74] width 691 height 35
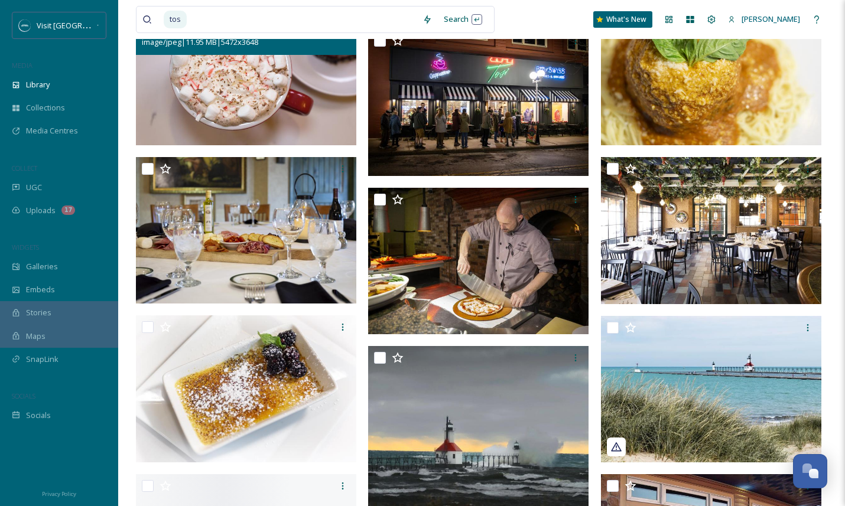
scroll to position [769, 0]
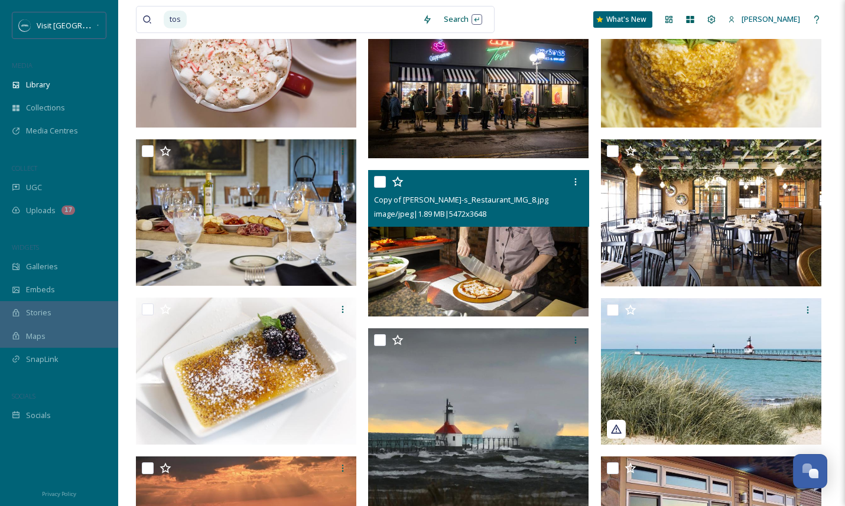
click at [509, 269] on img at bounding box center [478, 243] width 220 height 147
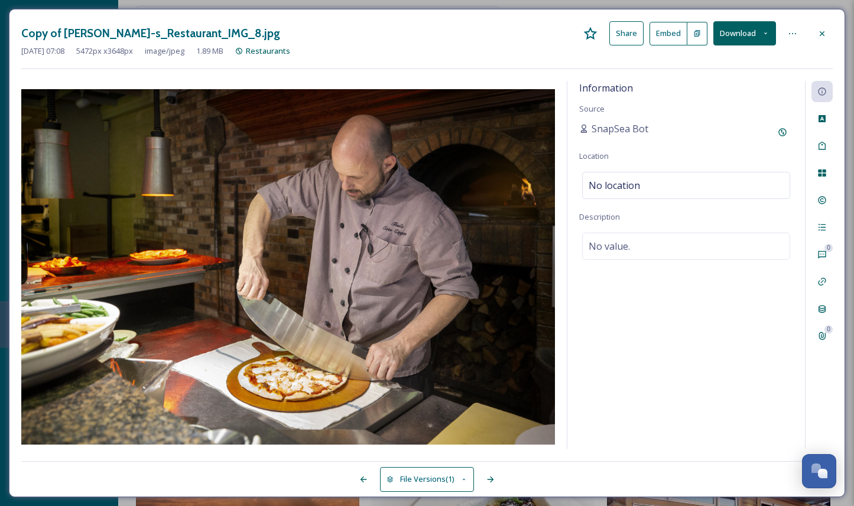
click at [819, 31] on icon at bounding box center [821, 33] width 9 height 9
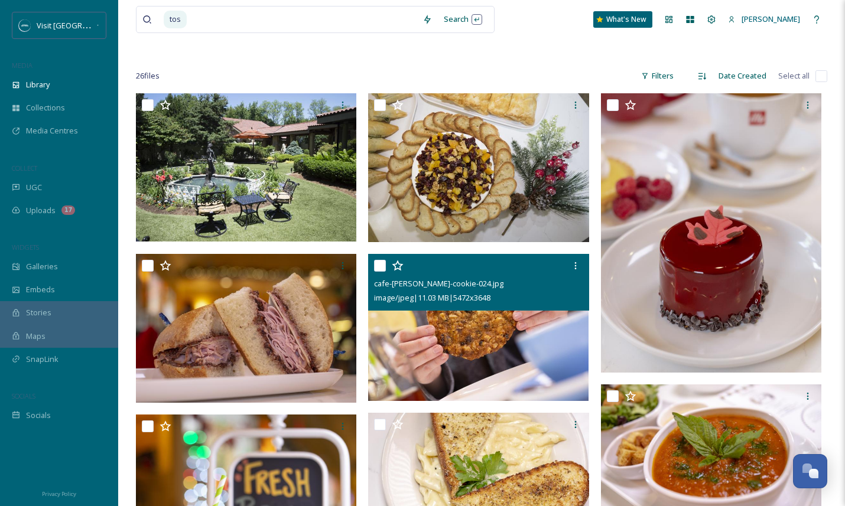
scroll to position [43, 0]
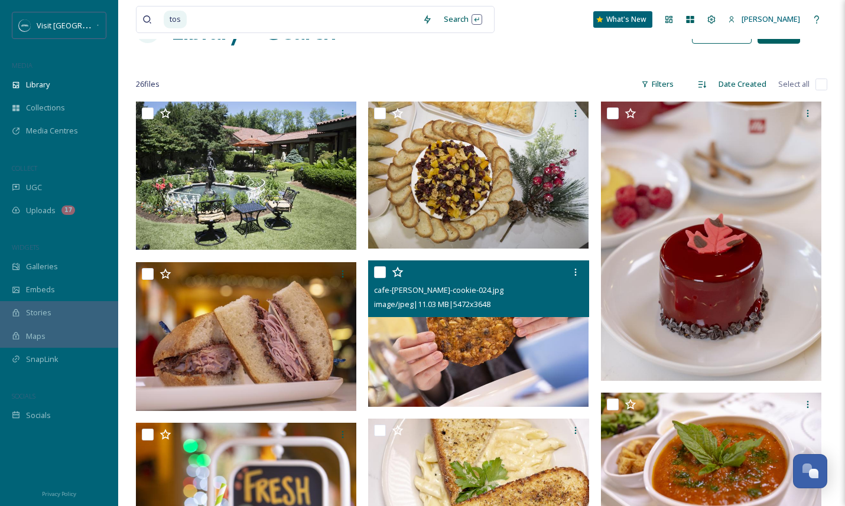
click at [461, 285] on div "cafe-[PERSON_NAME]-cookie-024.jpg" at bounding box center [480, 290] width 212 height 14
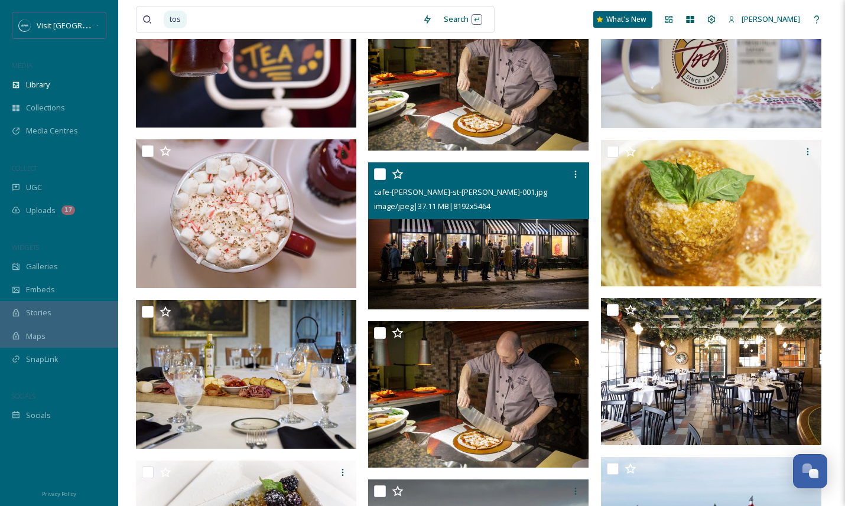
scroll to position [627, 0]
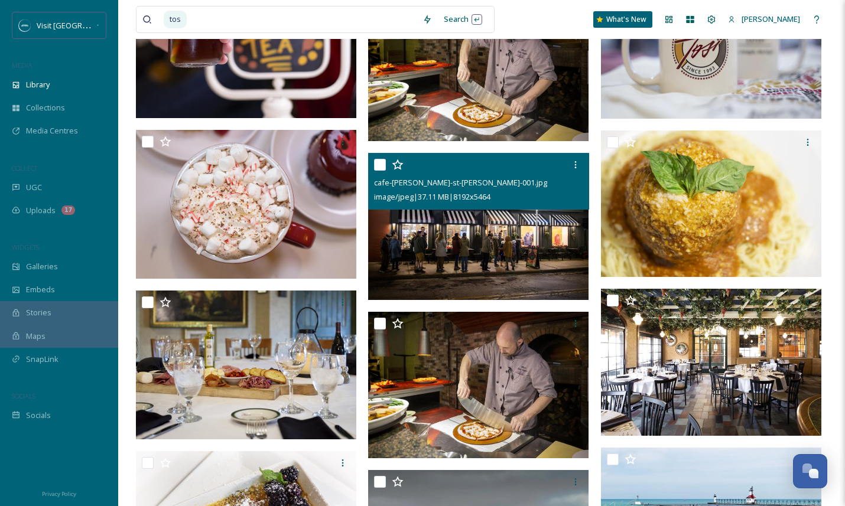
click at [525, 275] on img at bounding box center [478, 226] width 220 height 147
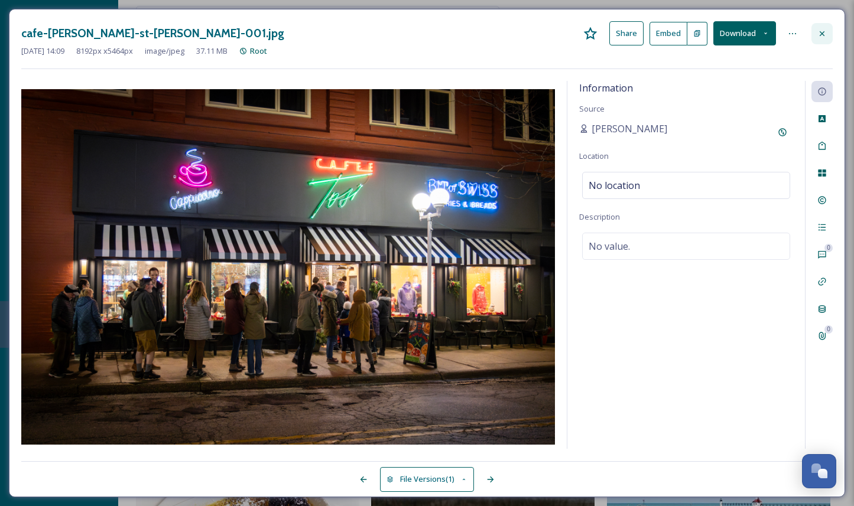
click at [824, 36] on icon at bounding box center [821, 33] width 9 height 9
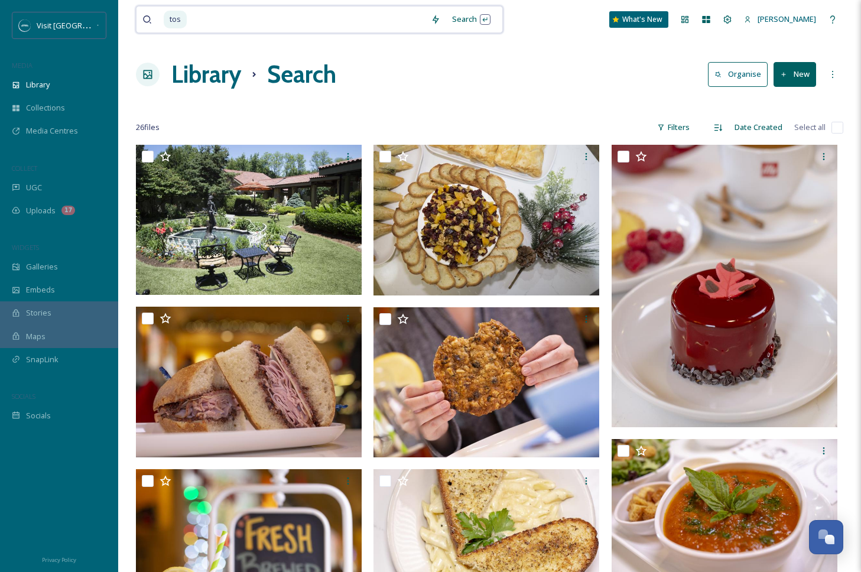
click at [302, 18] on input at bounding box center [306, 20] width 237 height 26
drag, startPoint x: 289, startPoint y: 18, endPoint x: 168, endPoint y: 33, distance: 122.0
click at [168, 33] on div "tos Search What's New [PERSON_NAME]" at bounding box center [489, 19] width 707 height 39
type input "t"
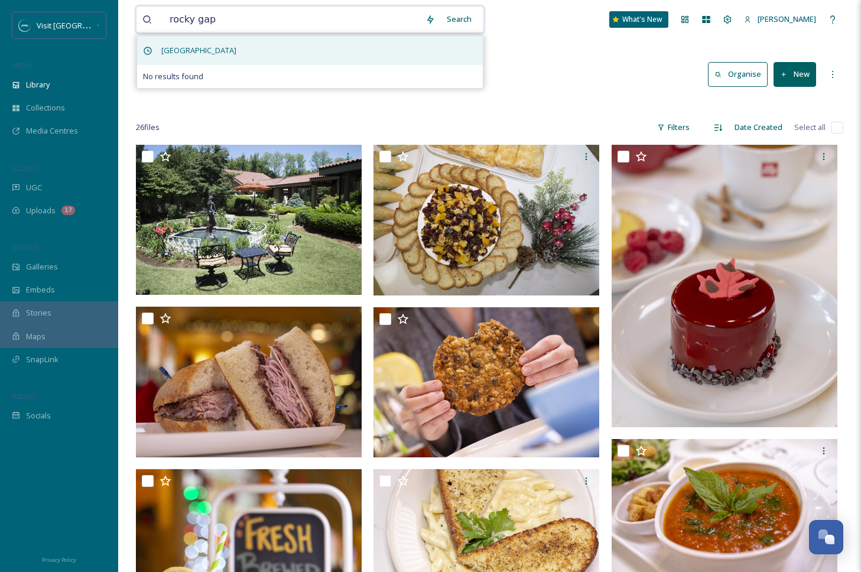
type input "rocky gap"
click at [188, 49] on span "[GEOGRAPHIC_DATA]" at bounding box center [198, 50] width 87 height 17
click at [192, 48] on span "[GEOGRAPHIC_DATA]" at bounding box center [198, 50] width 87 height 17
click at [196, 51] on span "[GEOGRAPHIC_DATA]" at bounding box center [198, 50] width 87 height 17
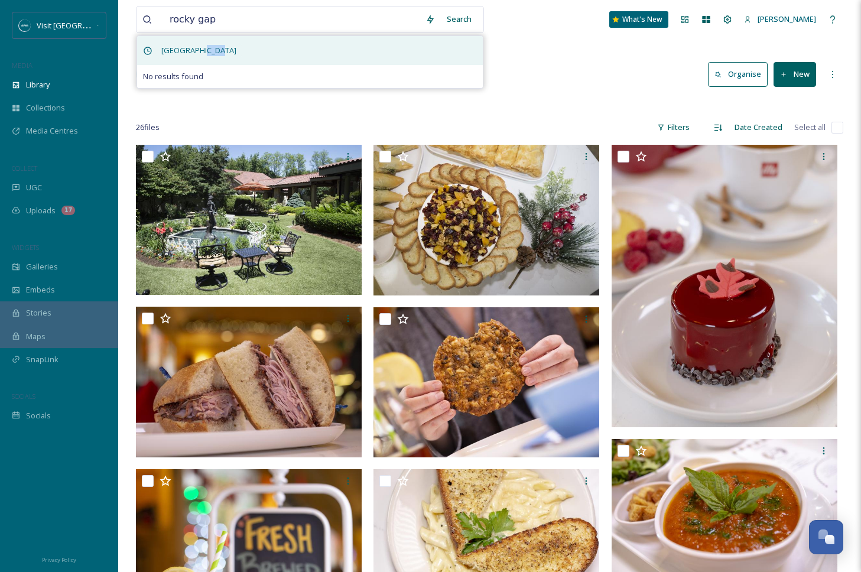
click at [197, 54] on span "[GEOGRAPHIC_DATA]" at bounding box center [198, 50] width 87 height 17
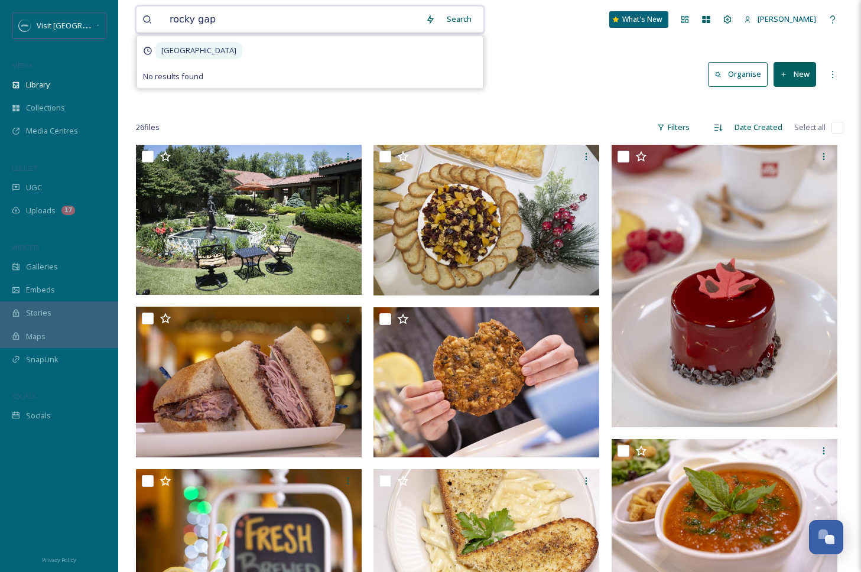
click at [222, 22] on input "rocky gap" at bounding box center [292, 20] width 256 height 26
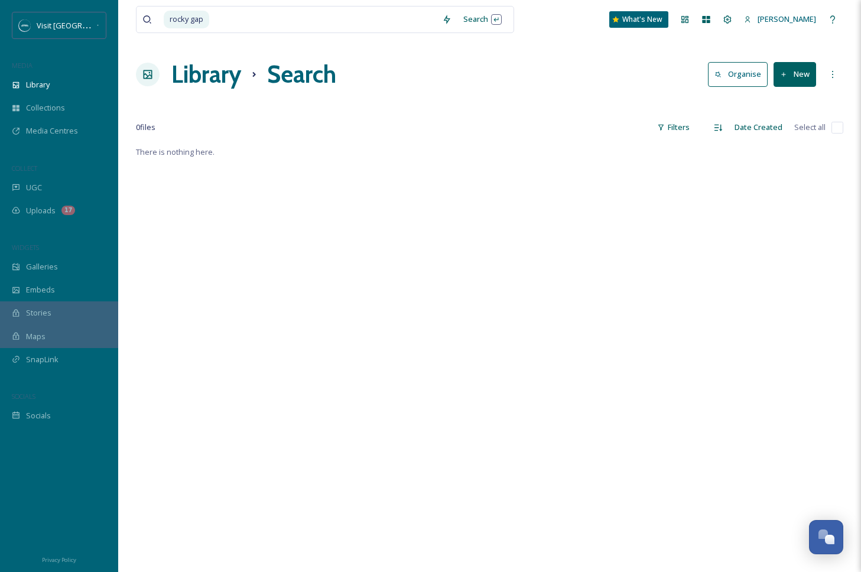
click at [536, 73] on div "Library Search Organise New" at bounding box center [489, 74] width 707 height 35
click at [242, 26] on input at bounding box center [323, 20] width 226 height 26
type input "r"
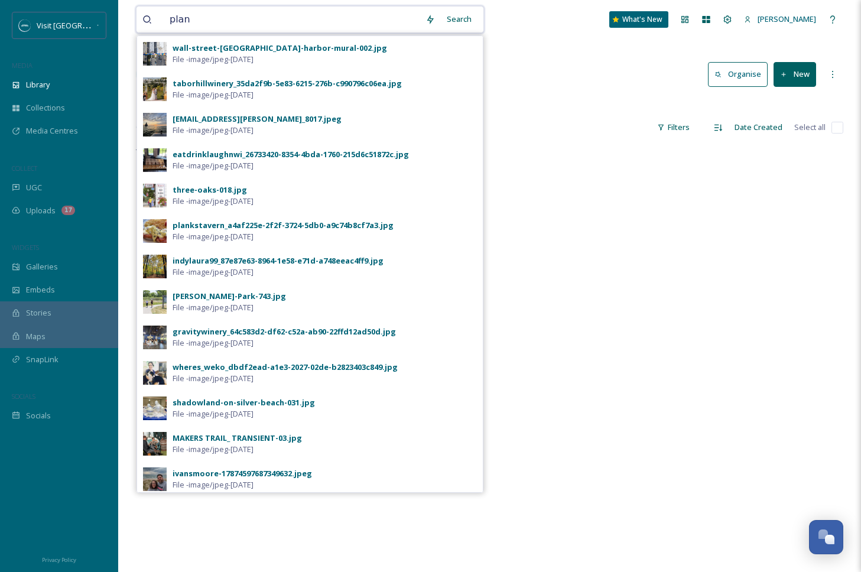
type input "plank"
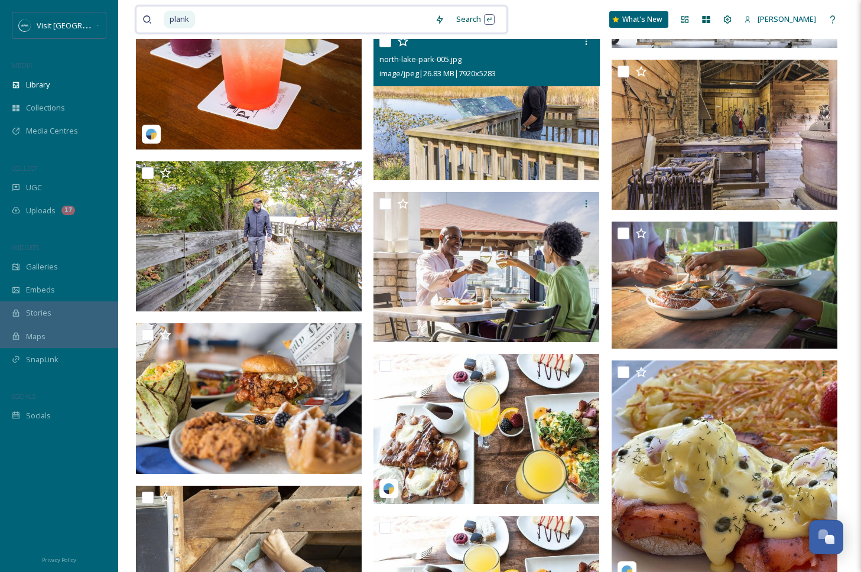
scroll to position [278, 0]
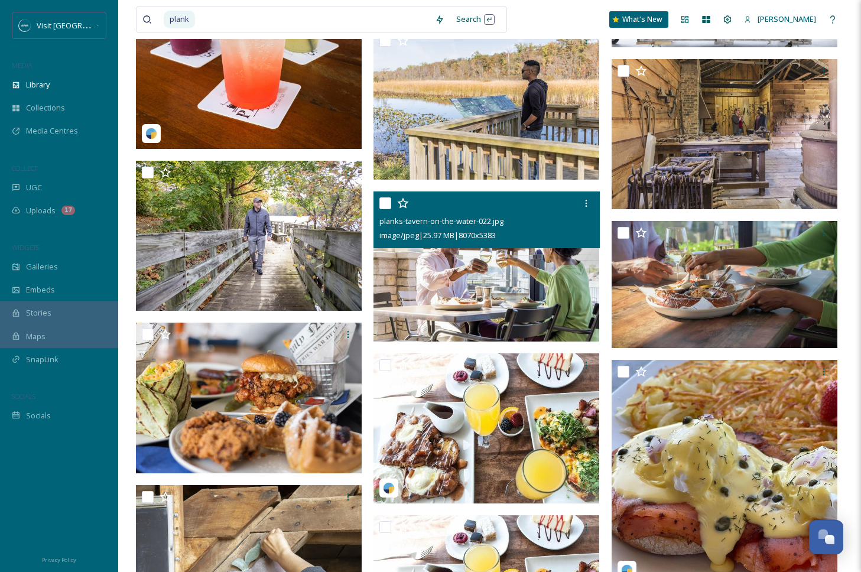
click at [508, 276] on img at bounding box center [486, 266] width 226 height 151
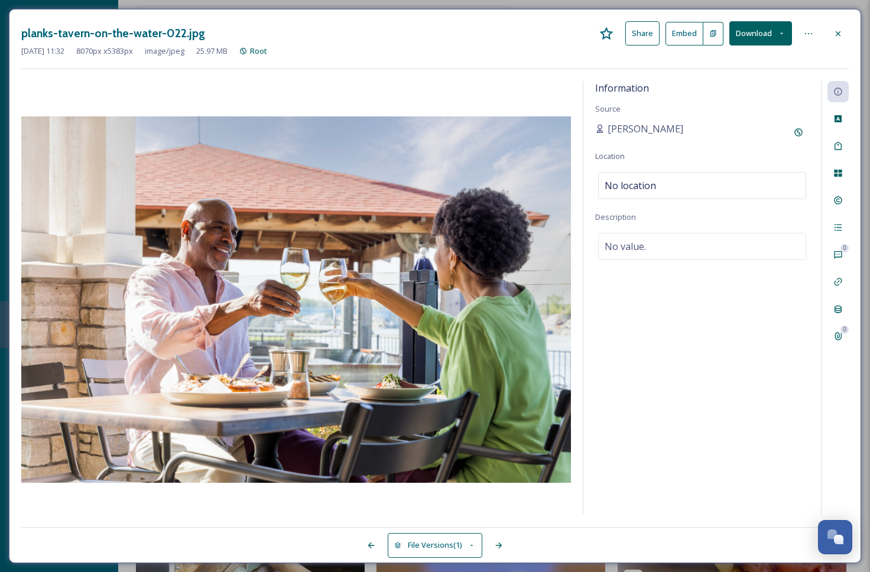
click at [781, 31] on icon at bounding box center [782, 34] width 8 height 8
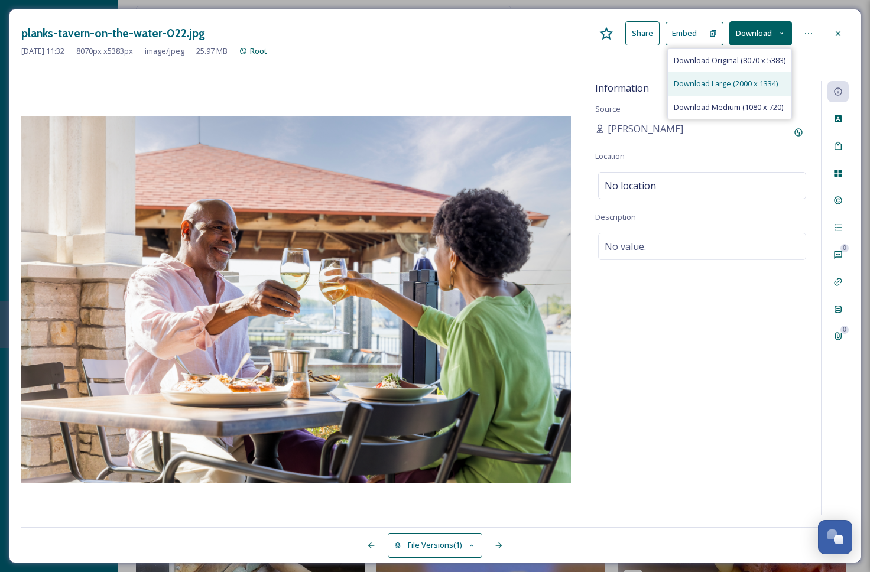
click at [753, 87] on span "Download Large (2000 x 1334)" at bounding box center [726, 83] width 104 height 11
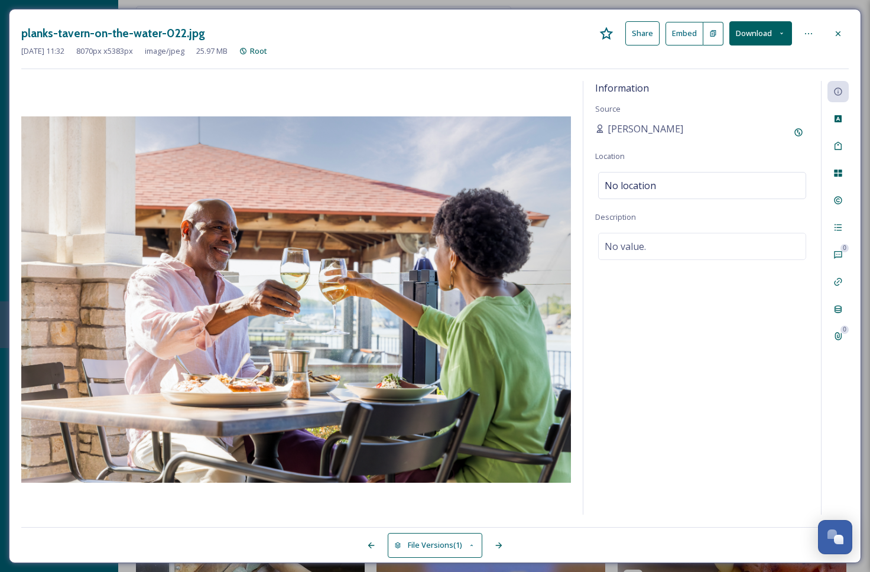
click at [840, 34] on icon at bounding box center [837, 33] width 9 height 9
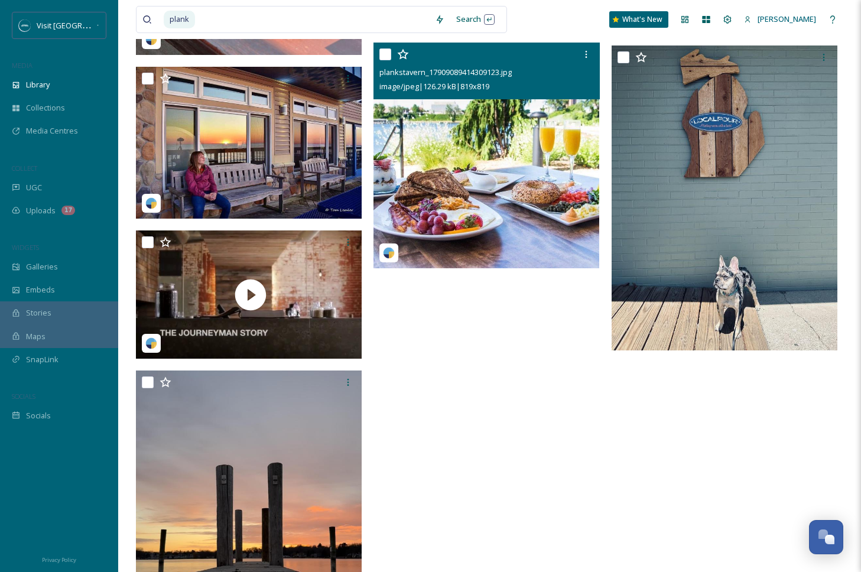
scroll to position [2776, 0]
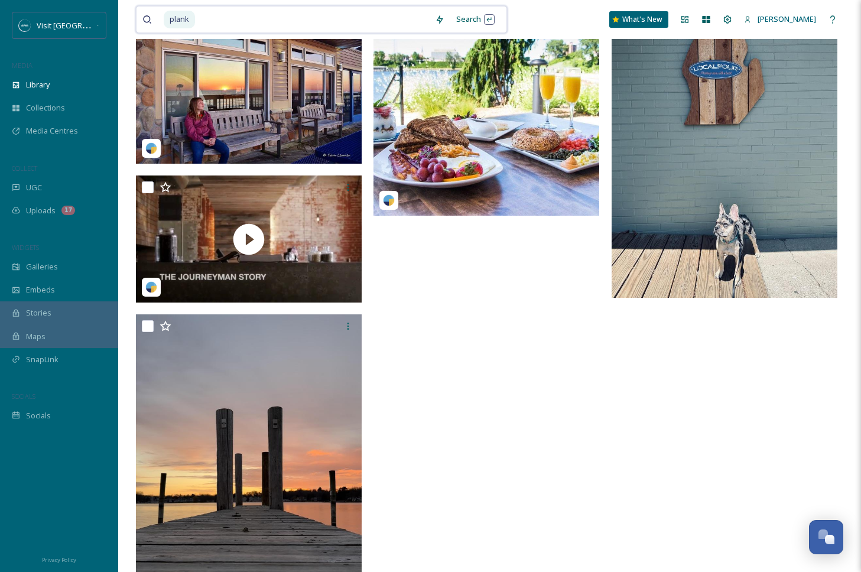
click at [229, 16] on input at bounding box center [312, 20] width 233 height 26
type input "p"
type input "carriage"
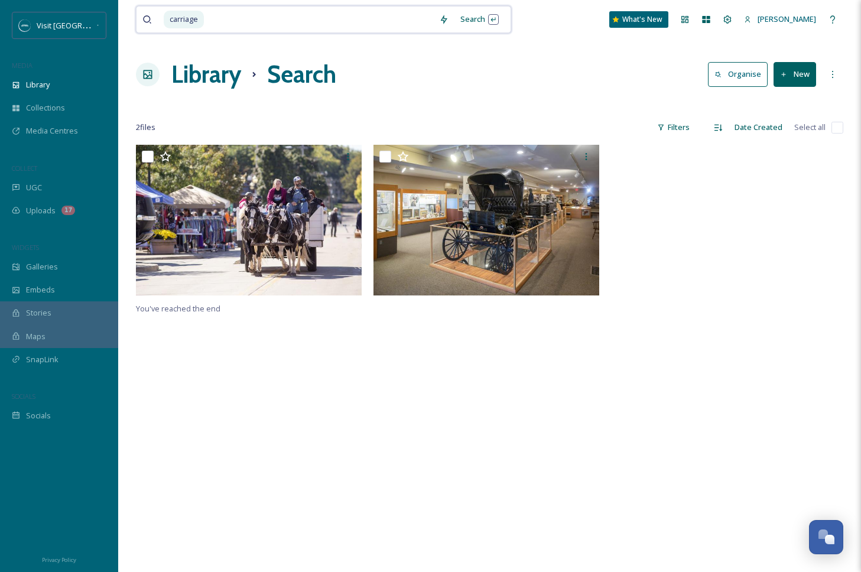
drag, startPoint x: 214, startPoint y: 20, endPoint x: 156, endPoint y: 20, distance: 57.9
click at [156, 20] on div "carriage" at bounding box center [287, 20] width 291 height 26
type input "c"
type input "cider"
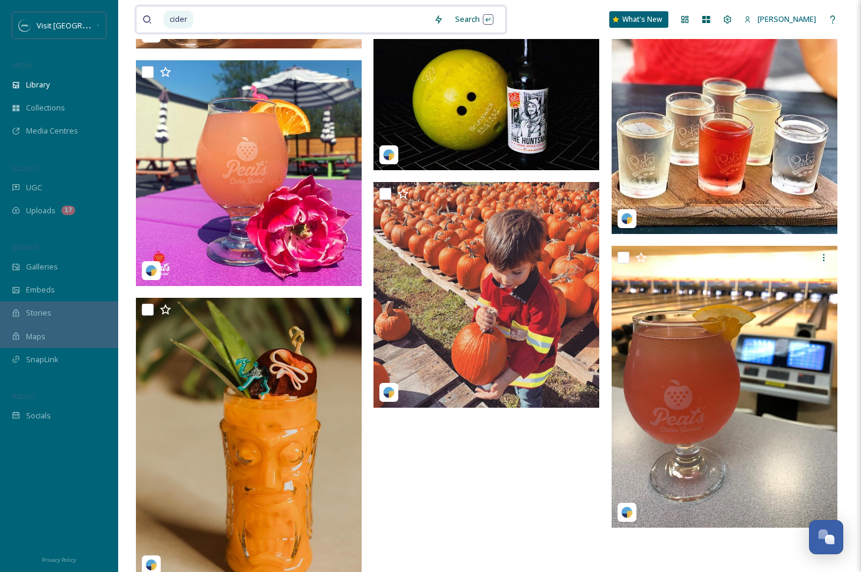
scroll to position [2537, 0]
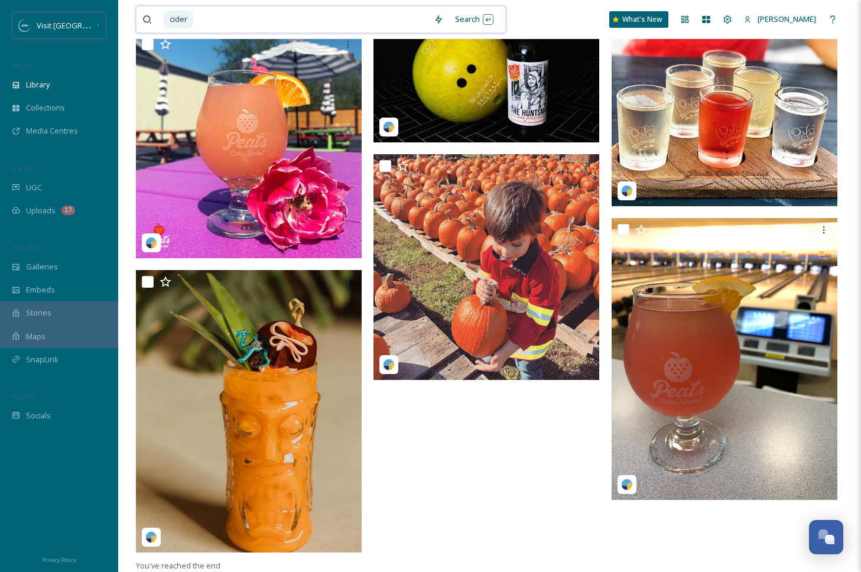
click at [210, 23] on input at bounding box center [310, 20] width 233 height 26
type input "c"
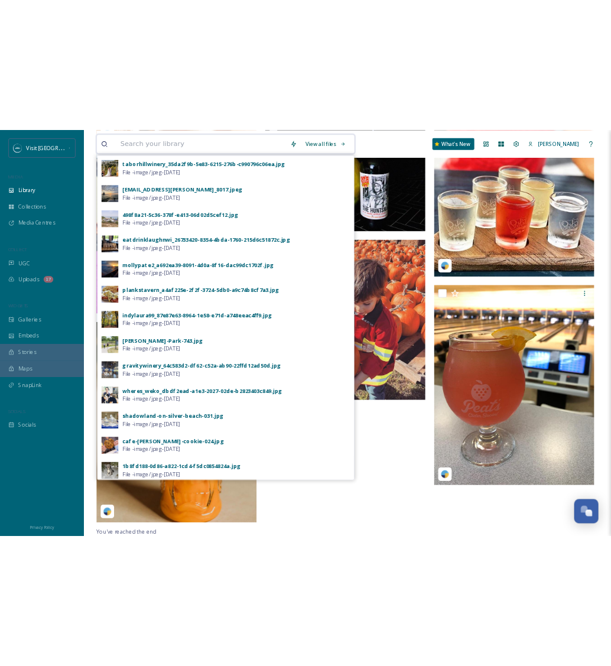
scroll to position [3689, 0]
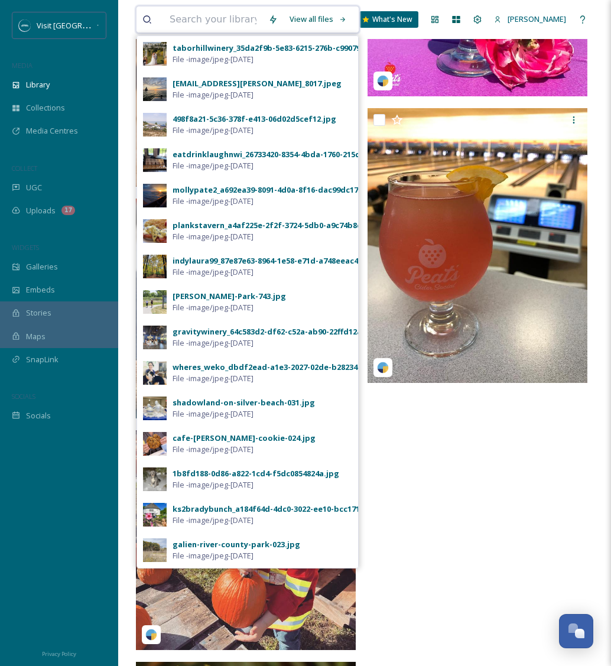
click at [209, 17] on input at bounding box center [213, 20] width 99 height 26
type input "round barn"
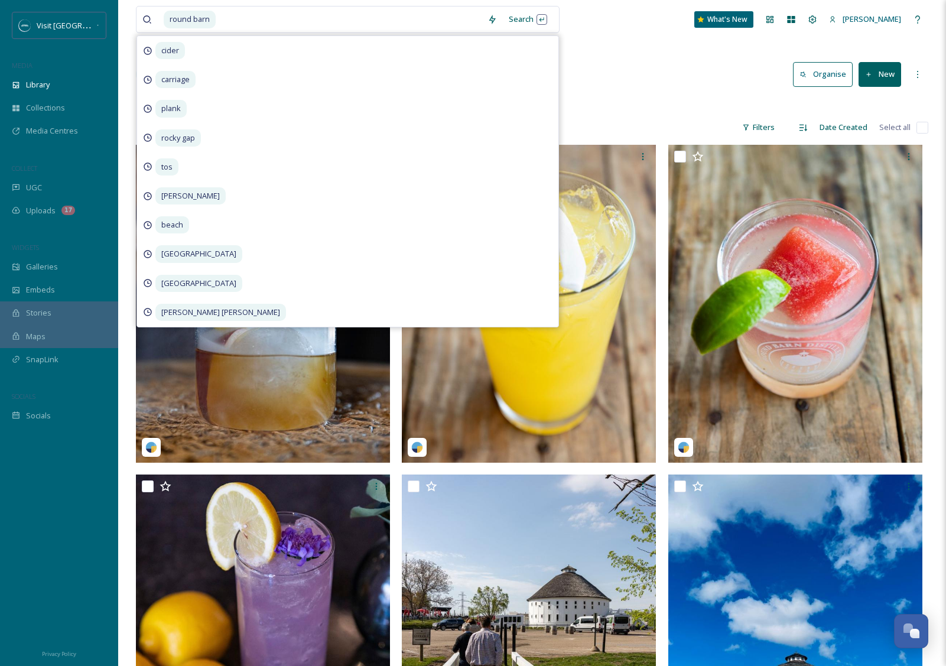
click at [660, 101] on div at bounding box center [532, 104] width 792 height 12
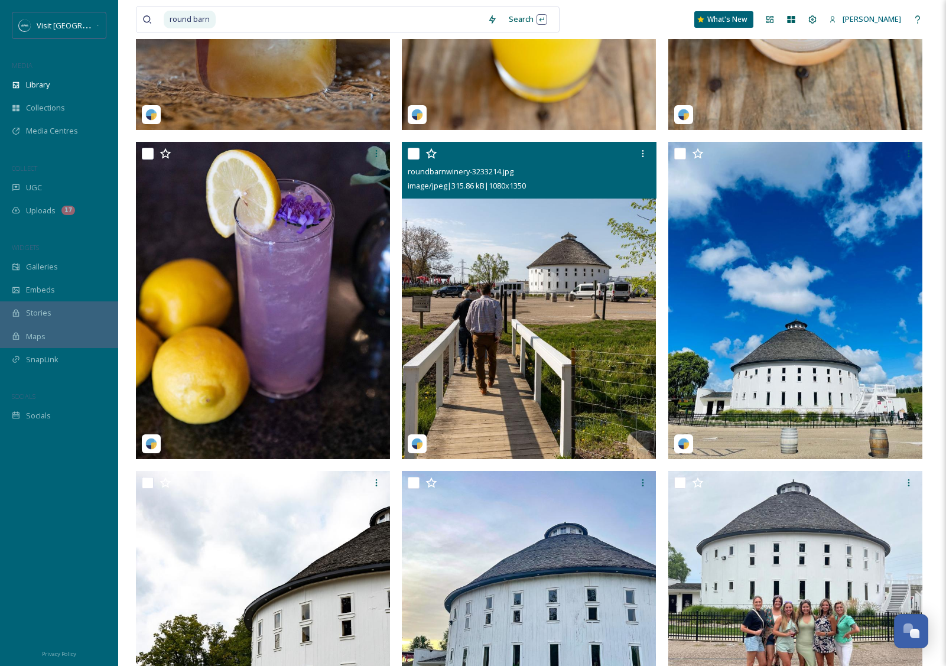
scroll to position [329, 0]
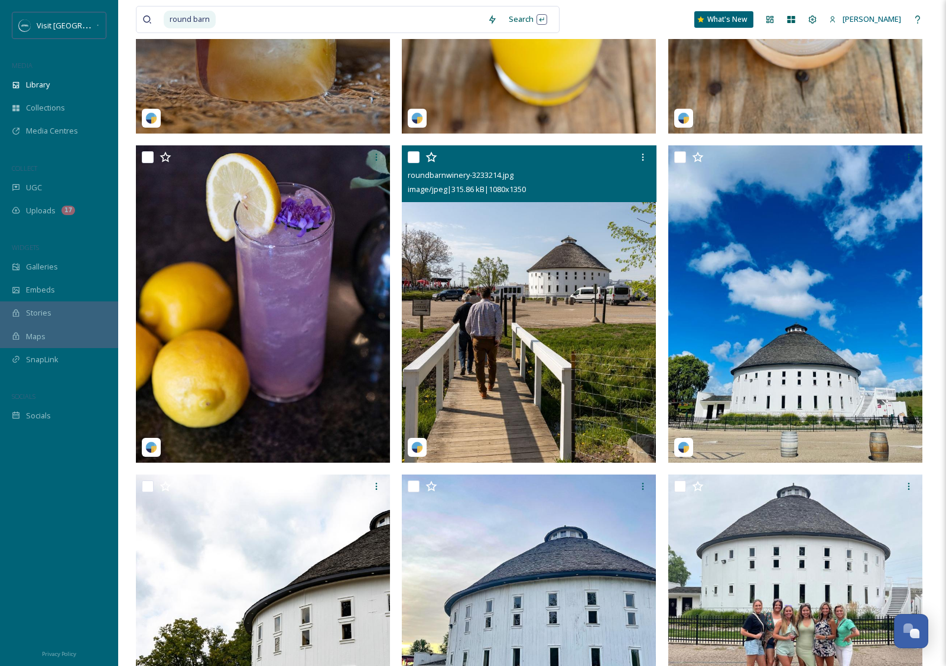
click at [561, 258] on img at bounding box center [529, 304] width 254 height 318
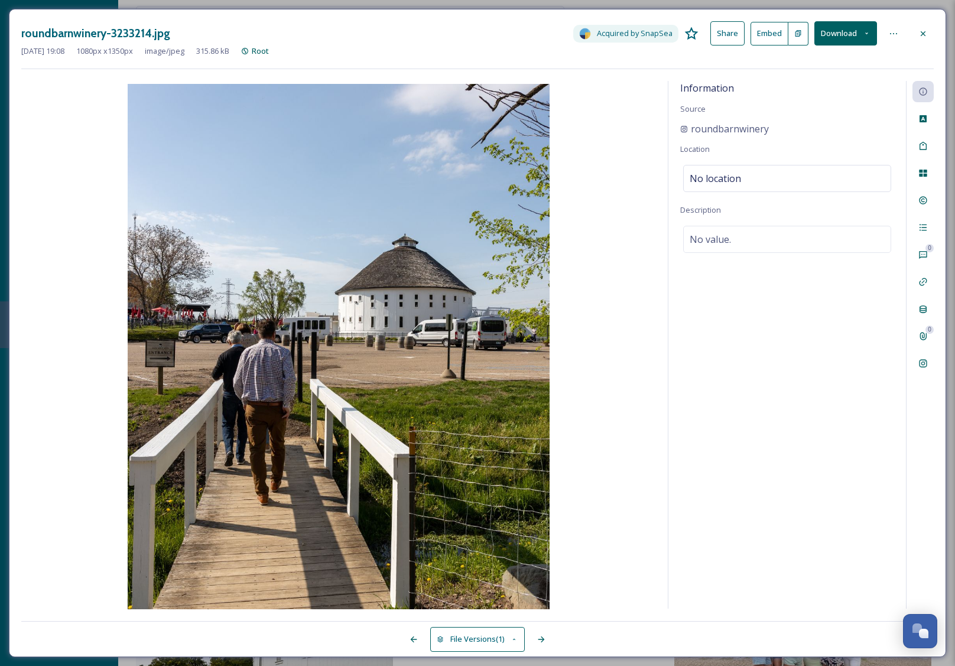
click at [831, 33] on button "Download" at bounding box center [845, 33] width 63 height 24
click at [828, 64] on span "Download Original (1080 x 1350)" at bounding box center [815, 60] width 112 height 11
click at [853, 38] on div at bounding box center [922, 33] width 21 height 21
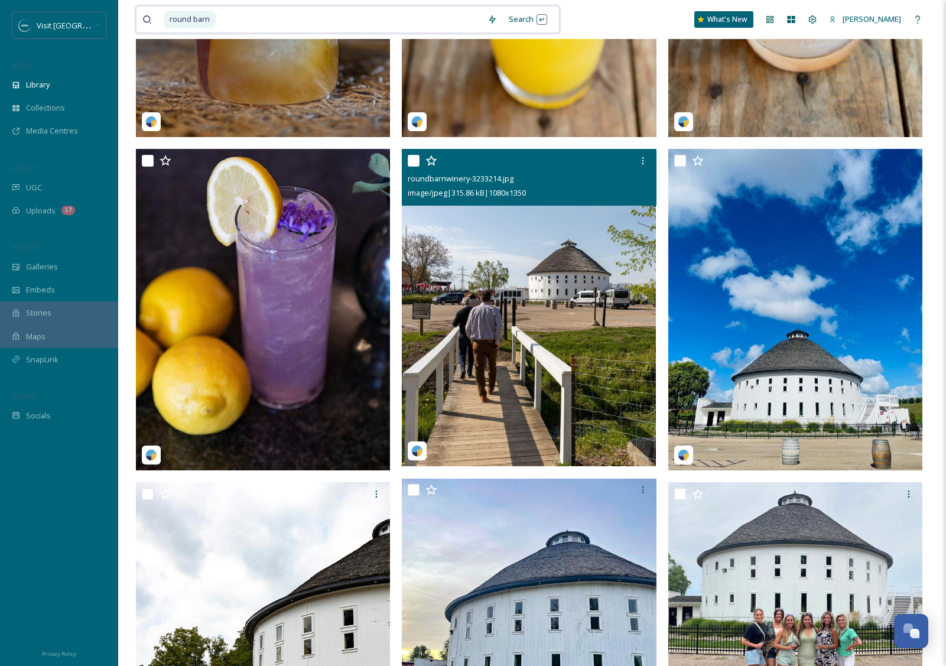
click at [413, 18] on input at bounding box center [349, 20] width 265 height 26
type input "r"
type input "T"
type input "[PERSON_NAME] trail"
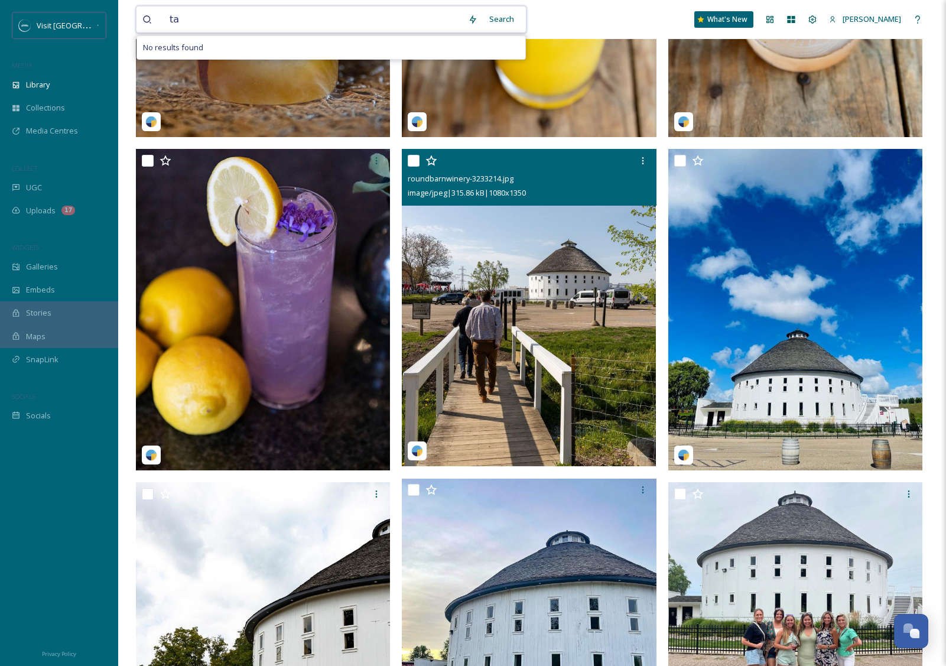
type input "t"
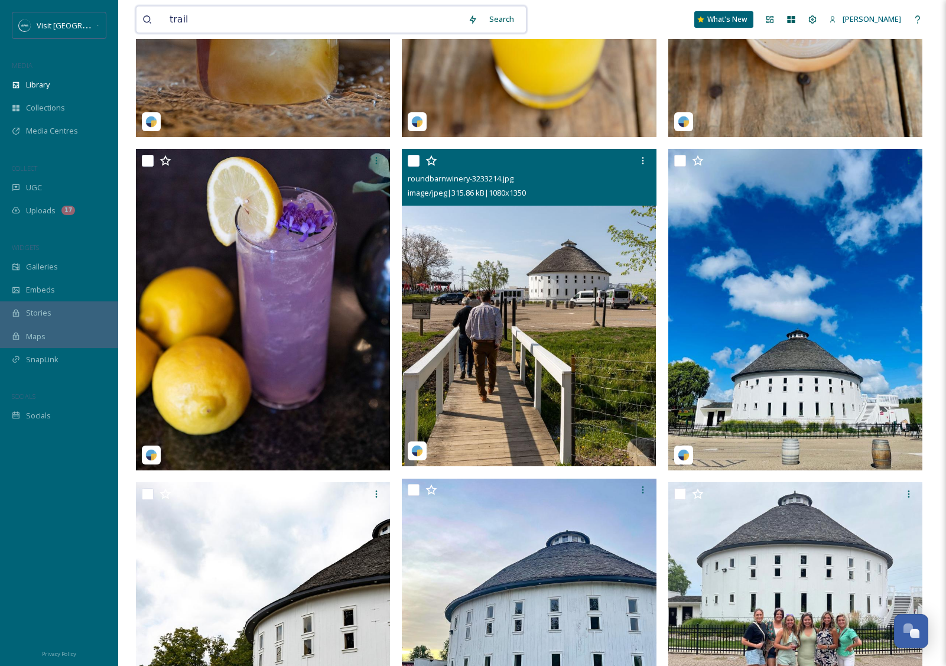
type input "trails"
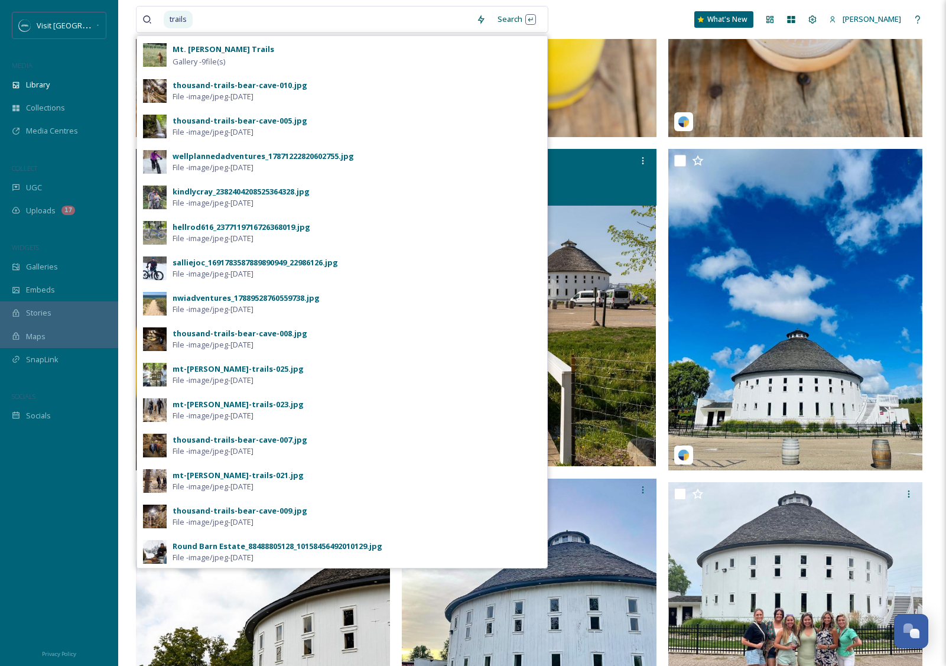
click at [216, 53] on strong "Mt. [PERSON_NAME] Trails" at bounding box center [224, 49] width 102 height 11
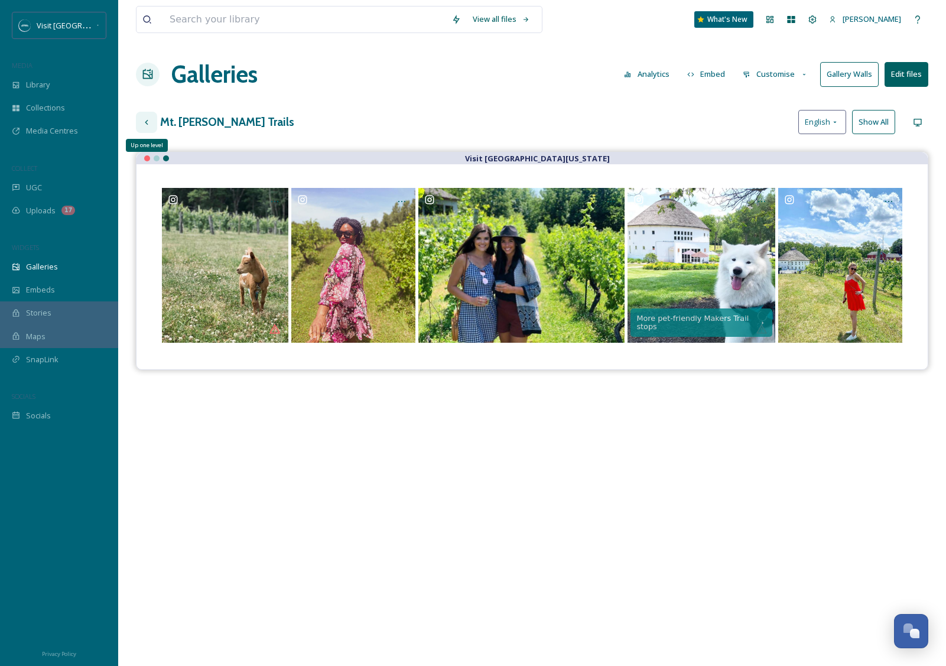
click at [150, 123] on icon at bounding box center [146, 122] width 9 height 9
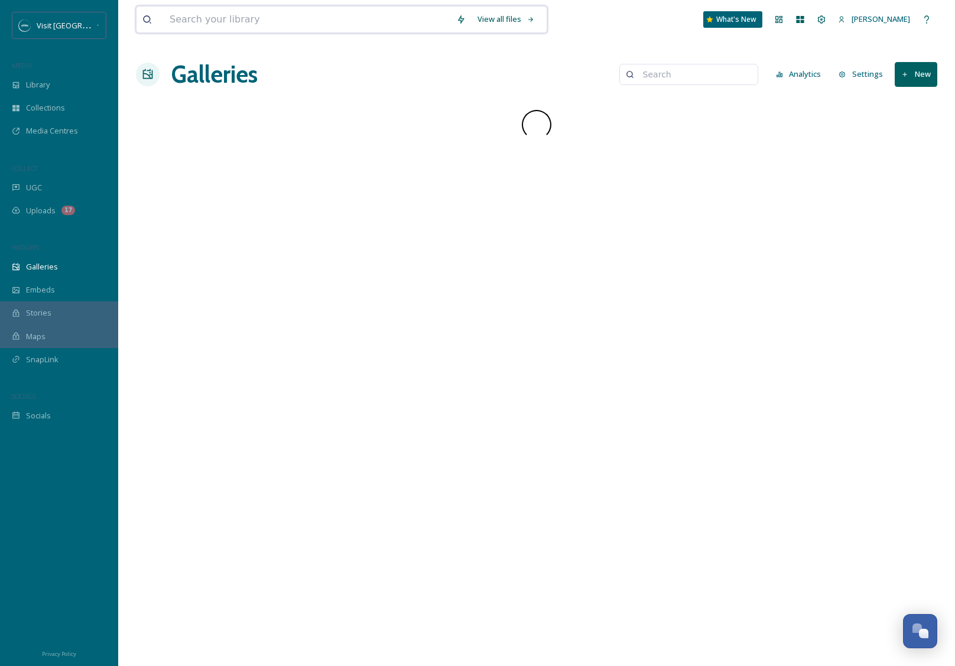
click at [242, 22] on input at bounding box center [307, 20] width 287 height 26
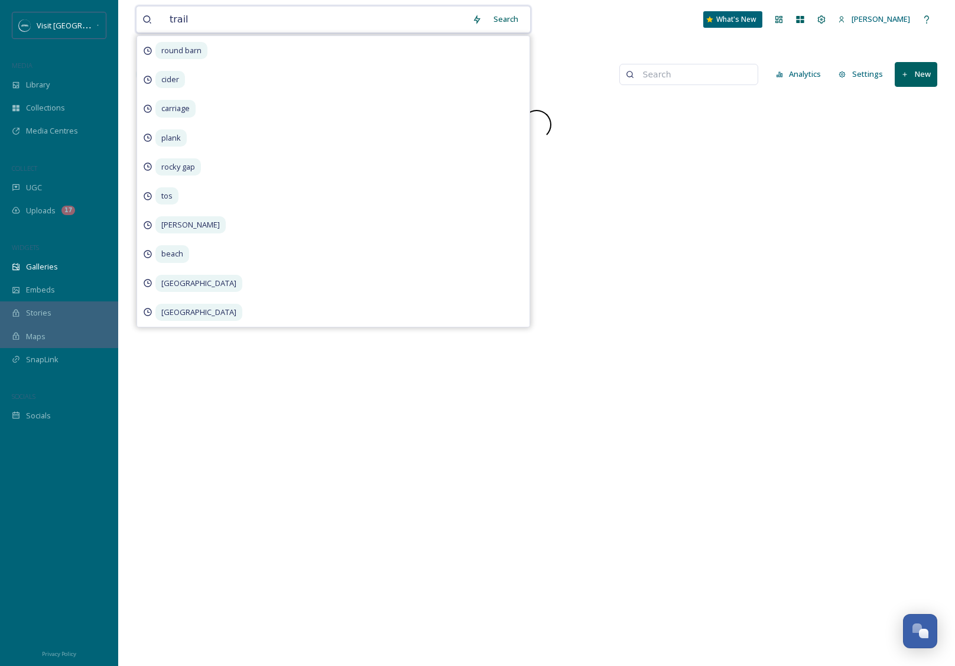
type input "trails"
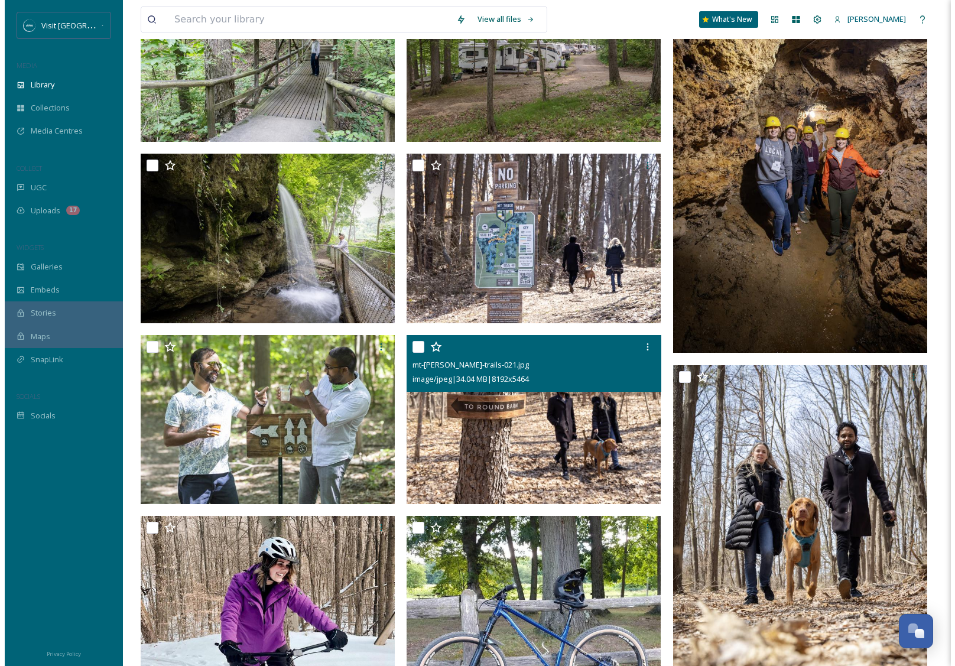
scroll to position [306, 0]
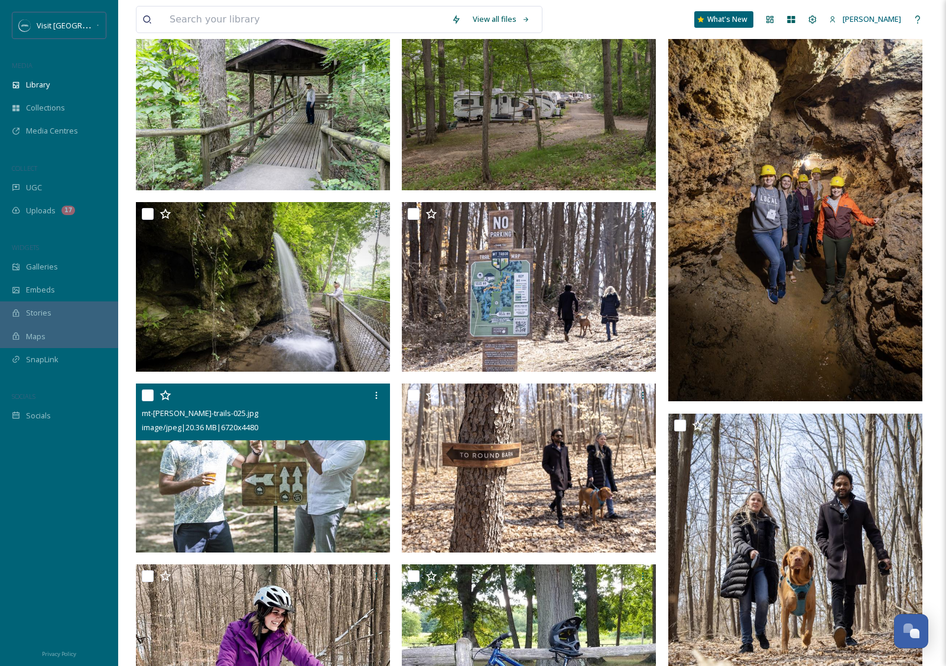
click at [316, 463] on img at bounding box center [263, 468] width 254 height 170
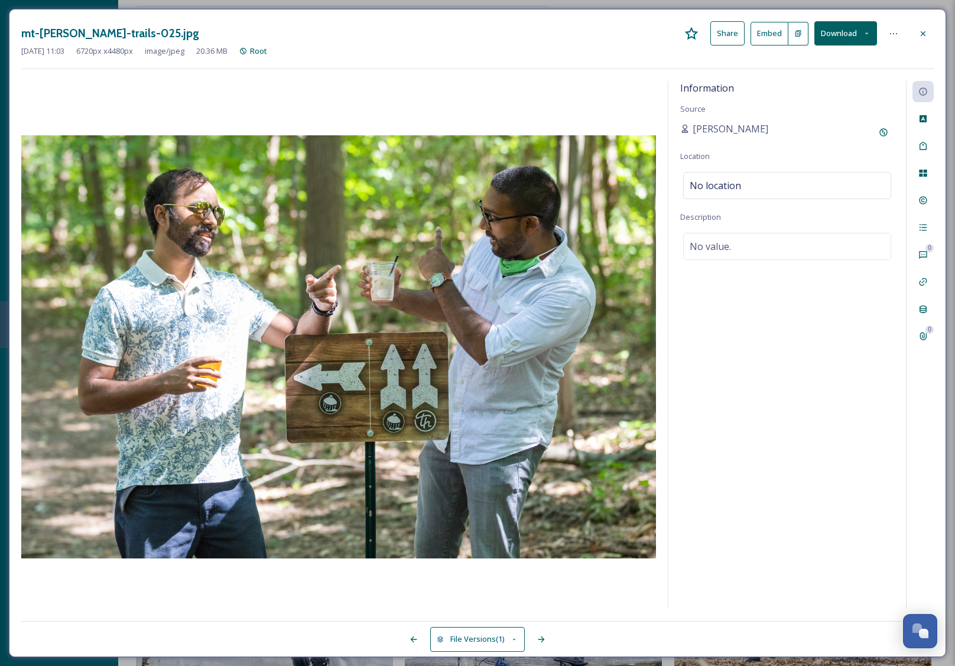
click at [853, 34] on button "Download" at bounding box center [845, 33] width 63 height 24
click at [818, 60] on span "Download Original (6720 x 4480)" at bounding box center [815, 60] width 112 height 11
